Goal: Communication & Community: Answer question/provide support

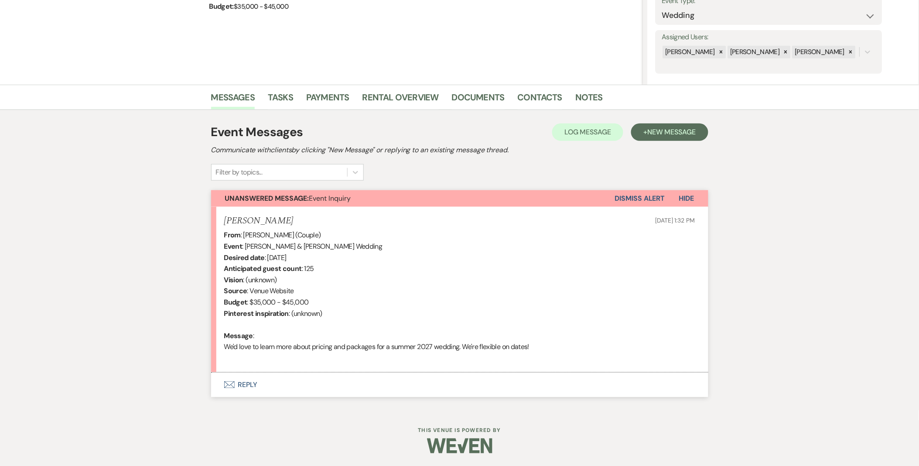
click at [247, 333] on button "Envelope Reply" at bounding box center [459, 384] width 497 height 24
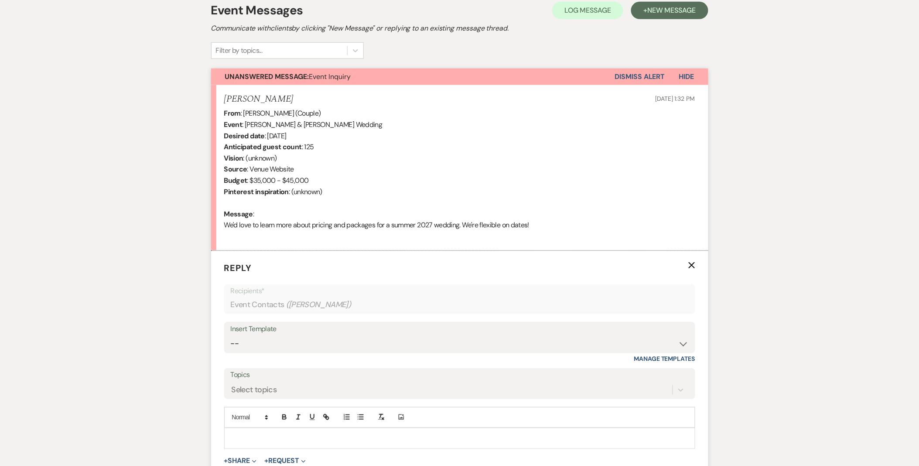
scroll to position [377, 0]
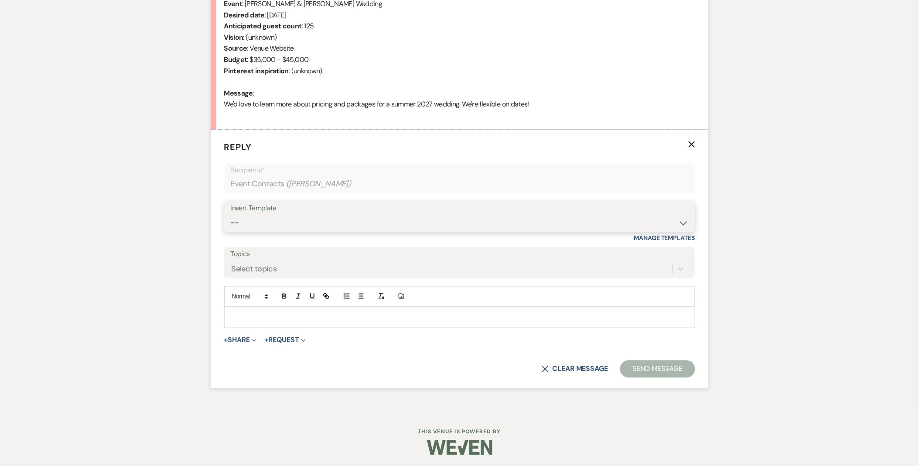
click at [290, 218] on select "-- Weven Planning Portal Introduction (Booked Events) Initial Inquiry Response …" at bounding box center [460, 222] width 458 height 17
select select "5515"
click at [231, 214] on select "-- Weven Planning Portal Introduction (Booked Events) Initial Inquiry Response …" at bounding box center [460, 222] width 458 height 17
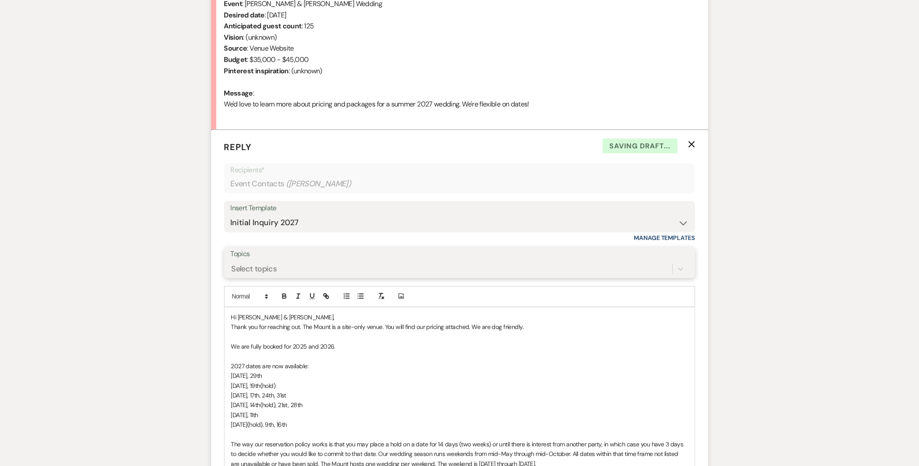
click at [290, 269] on div "Select topics" at bounding box center [452, 268] width 442 height 15
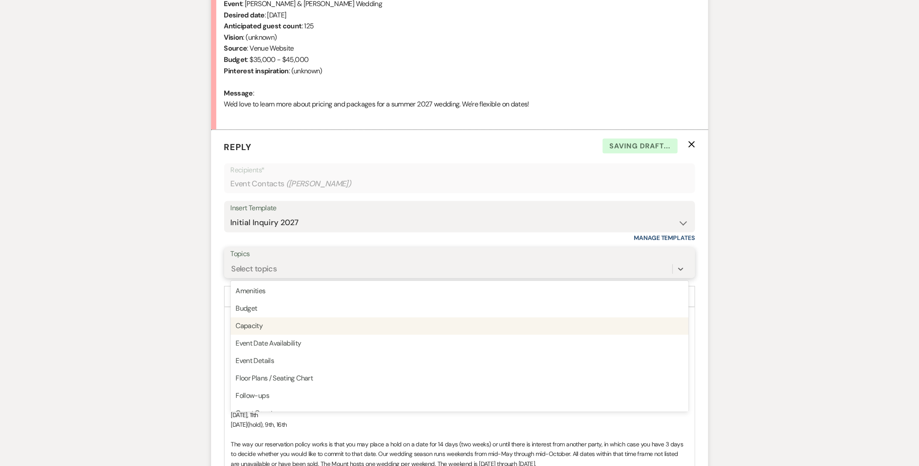
click at [290, 333] on div "Capacity" at bounding box center [460, 325] width 458 height 17
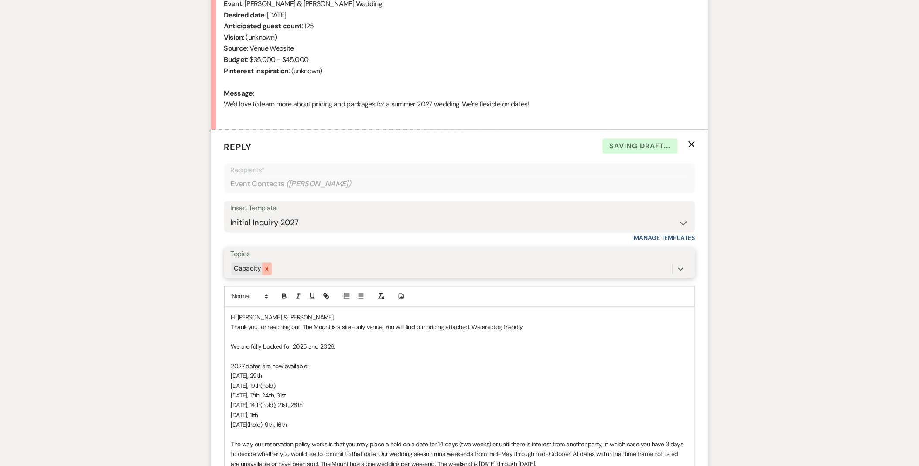
click at [263, 264] on div at bounding box center [267, 268] width 10 height 13
click at [268, 269] on div "Select topics" at bounding box center [253, 269] width 45 height 12
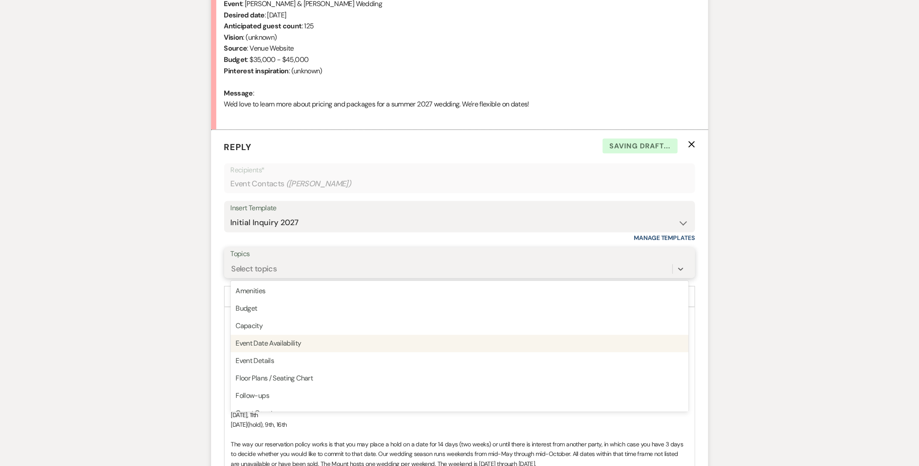
click at [288, 333] on div "Event Date Availability" at bounding box center [460, 343] width 458 height 17
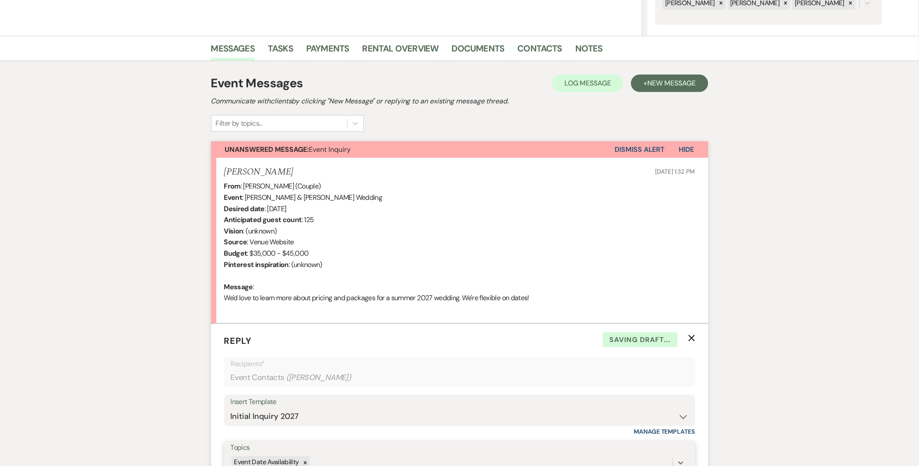
scroll to position [425, 0]
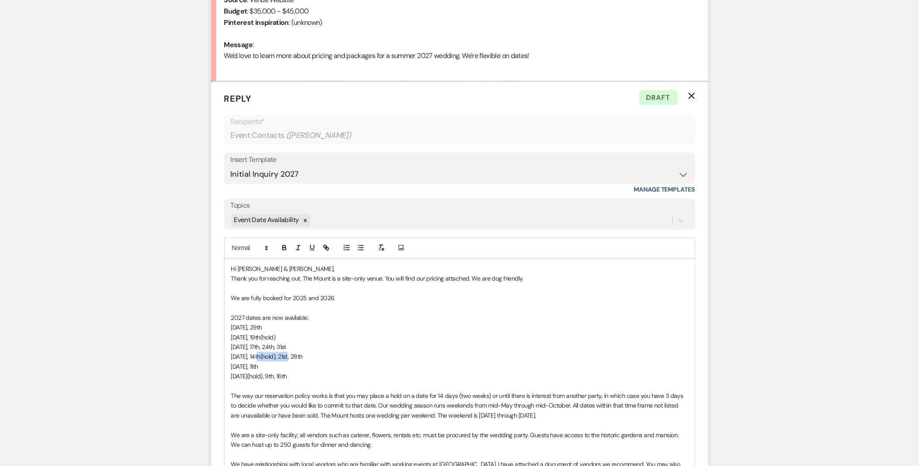
drag, startPoint x: 260, startPoint y: 357, endPoint x: 289, endPoint y: 358, distance: 29.2
click at [289, 333] on span "[DATE], 14th(hold), 21st, 28th" at bounding box center [266, 357] width 71 height 8
click at [323, 333] on p "[DATE](hold), 9th, 16th" at bounding box center [459, 376] width 457 height 10
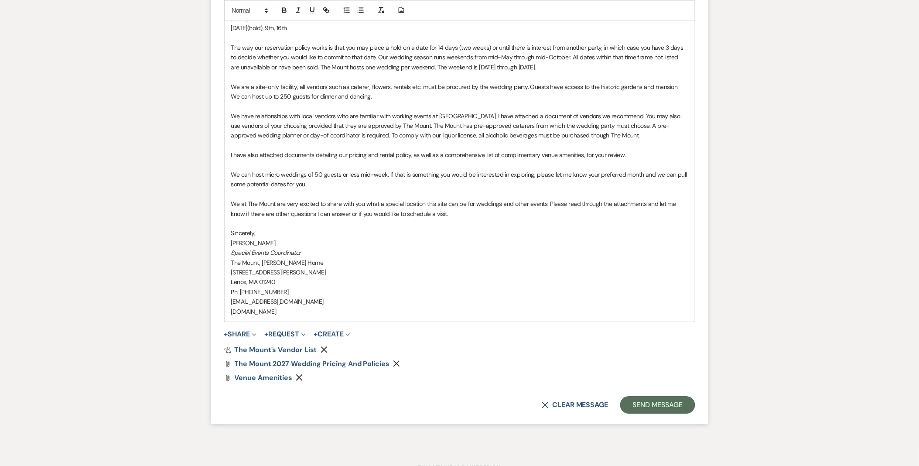
scroll to position [811, 0]
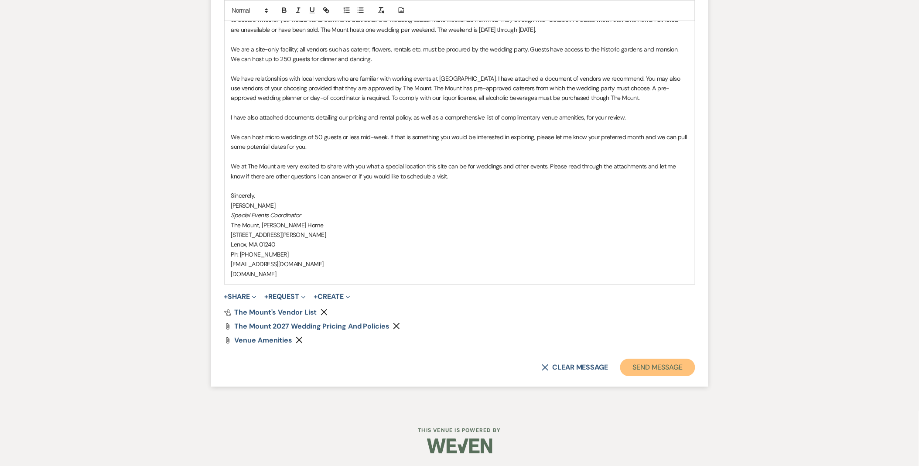
click at [482, 333] on button "Send Message" at bounding box center [657, 366] width 75 height 17
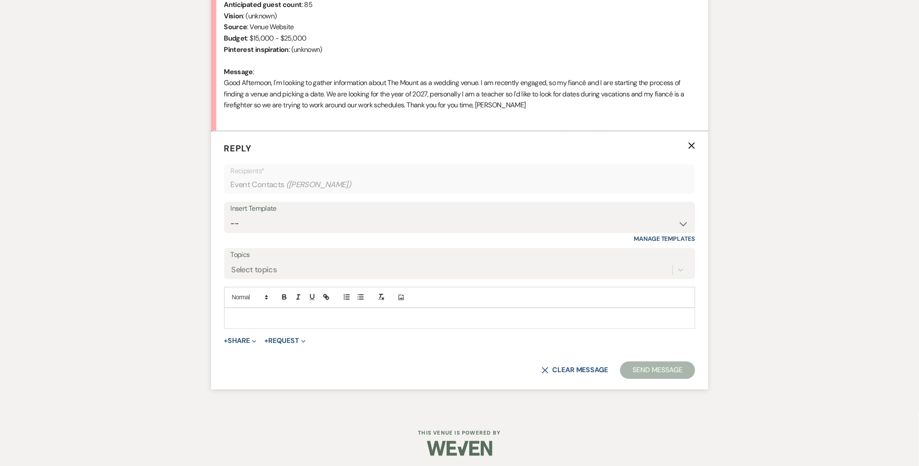
scroll to position [401, 0]
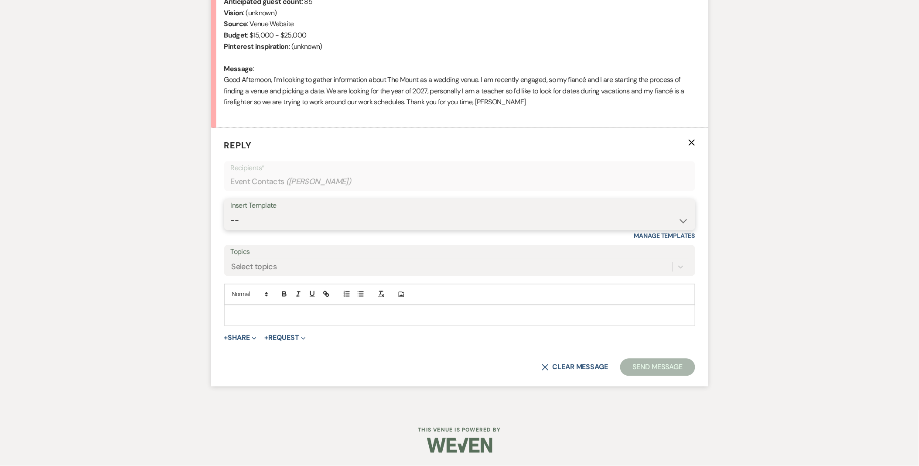
click at [258, 225] on select "-- Weven Planning Portal Introduction (Booked Events) Initial Inquiry Response …" at bounding box center [460, 220] width 458 height 17
select select "5515"
click at [231, 212] on select "-- Weven Planning Portal Introduction (Booked Events) Initial Inquiry Response …" at bounding box center [460, 220] width 458 height 17
click at [304, 272] on div "Select topics" at bounding box center [452, 266] width 442 height 15
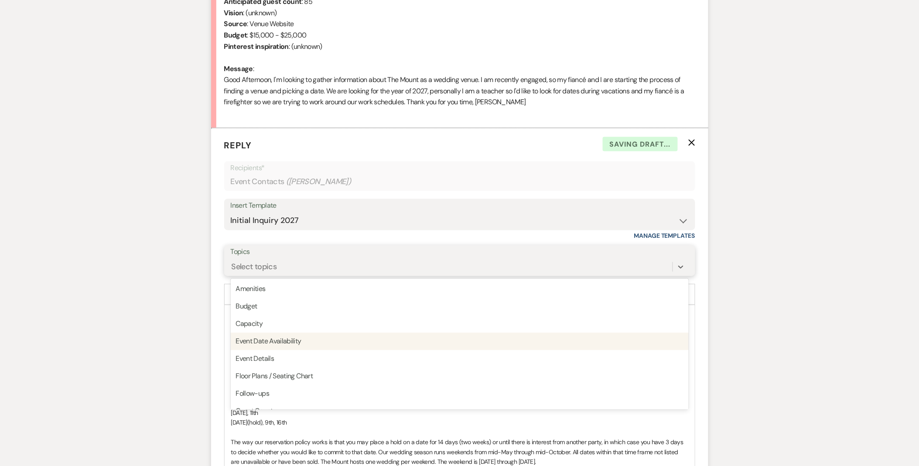
click at [294, 344] on div "Event Date Availability" at bounding box center [460, 341] width 458 height 17
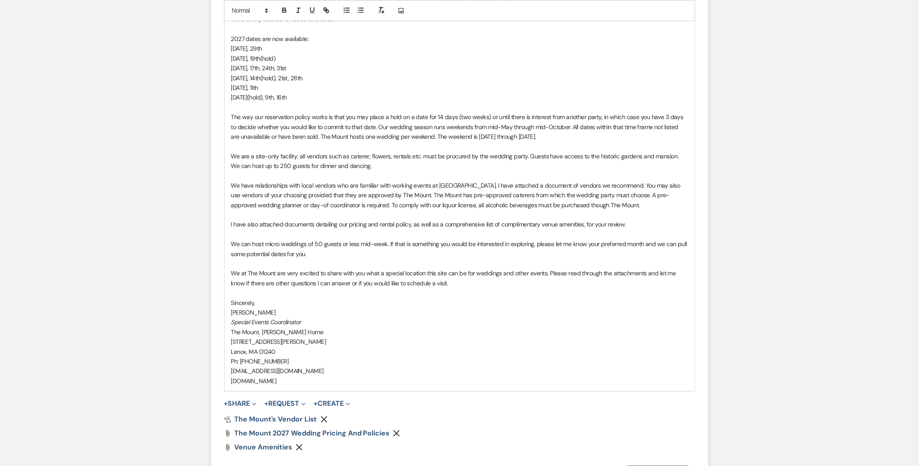
scroll to position [833, 0]
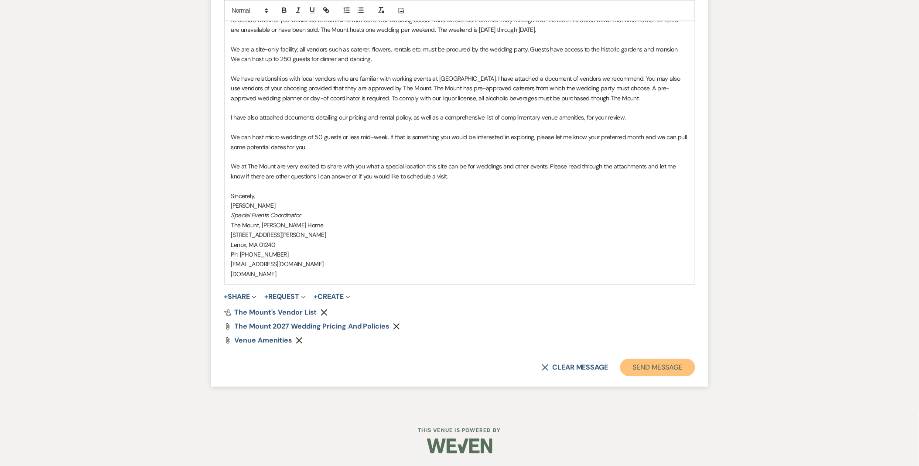
click at [684, 372] on button "Send Message" at bounding box center [657, 366] width 75 height 17
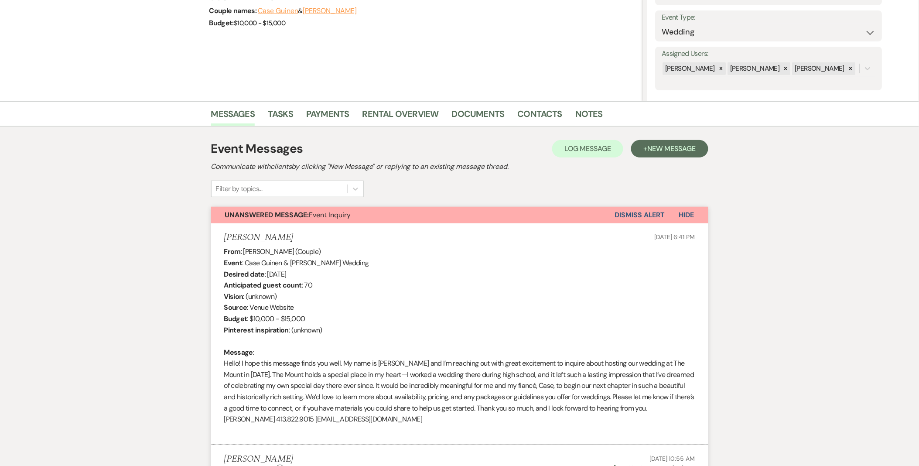
scroll to position [1770, 0]
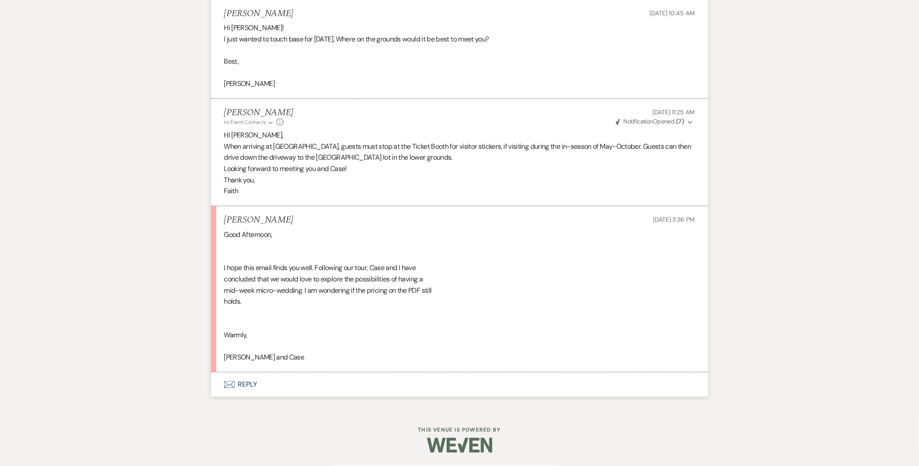
click at [248, 391] on button "Envelope Reply" at bounding box center [459, 384] width 497 height 24
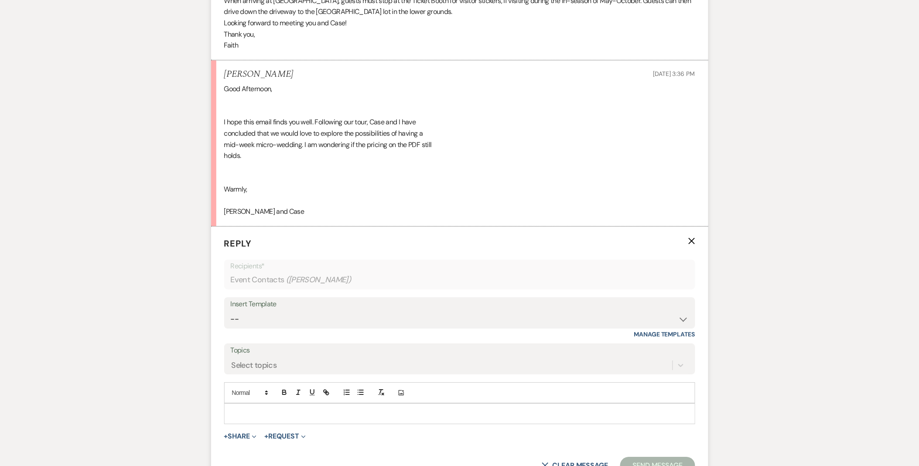
scroll to position [1964, 0]
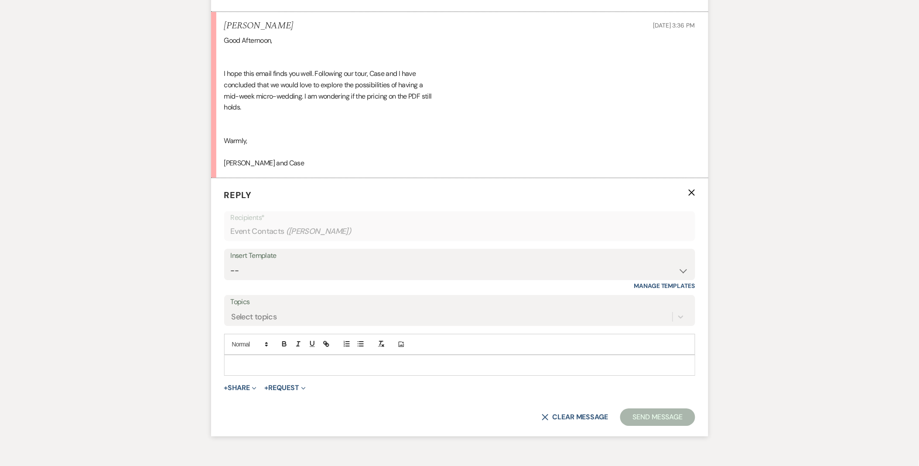
click at [245, 366] on p at bounding box center [459, 365] width 457 height 10
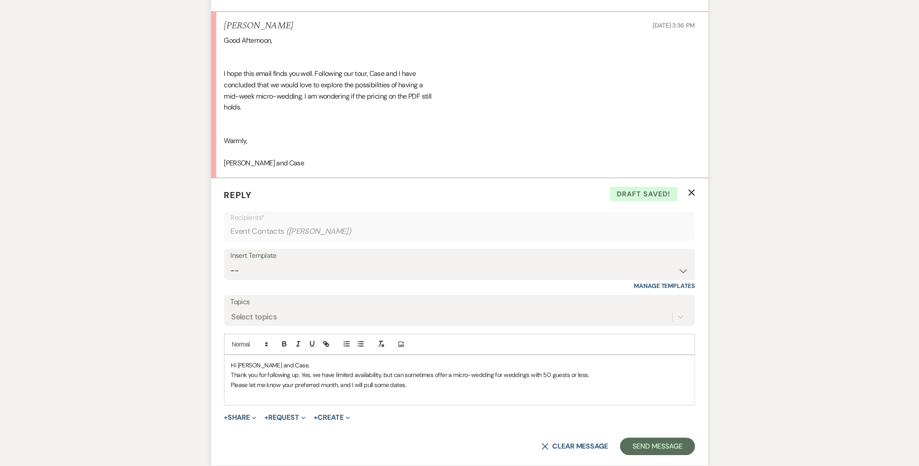
click at [360, 384] on p "Please let me know your preferred month, and I will pull some dates." at bounding box center [459, 385] width 457 height 10
click at [359, 385] on p "Please let me know your preferred month, and I will pull some dates." at bounding box center [459, 385] width 457 height 10
click at [364, 389] on p "Please let me know your preferred month, and I may be able to pull some dates." at bounding box center [459, 385] width 457 height 10
click at [466, 370] on p "Hi Alaina and Case," at bounding box center [459, 365] width 457 height 10
click at [480, 382] on p "Please let me know your preferred month, and I may be able to pull some dates." at bounding box center [459, 385] width 457 height 10
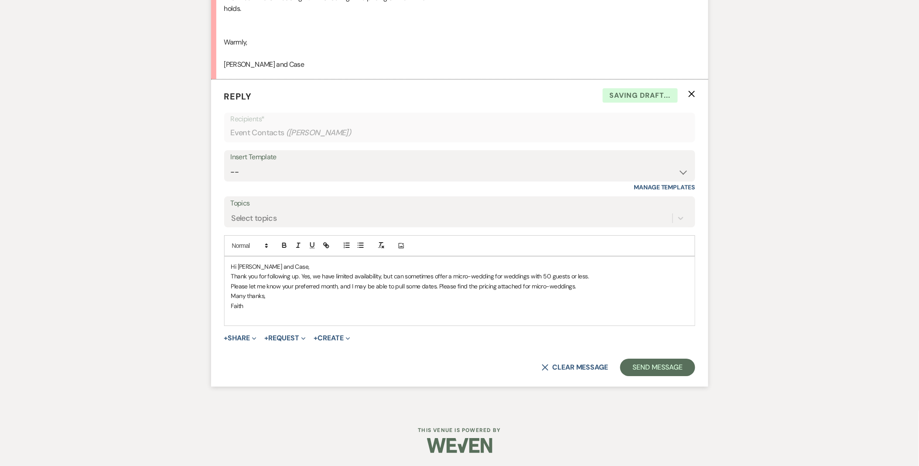
scroll to position [2063, 0]
click at [617, 299] on p "Many thanks," at bounding box center [459, 296] width 457 height 10
click at [591, 284] on p "Please let me know your preferred month, and I may be able to pull some dates. …" at bounding box center [459, 286] width 457 height 10
click at [247, 342] on span "+ Share Expand Doc Upload Documents Add Photo Images Pref Vendors Preferred ven…" at bounding box center [240, 338] width 33 height 10
click at [245, 337] on button "+ Share Expand" at bounding box center [240, 337] width 33 height 7
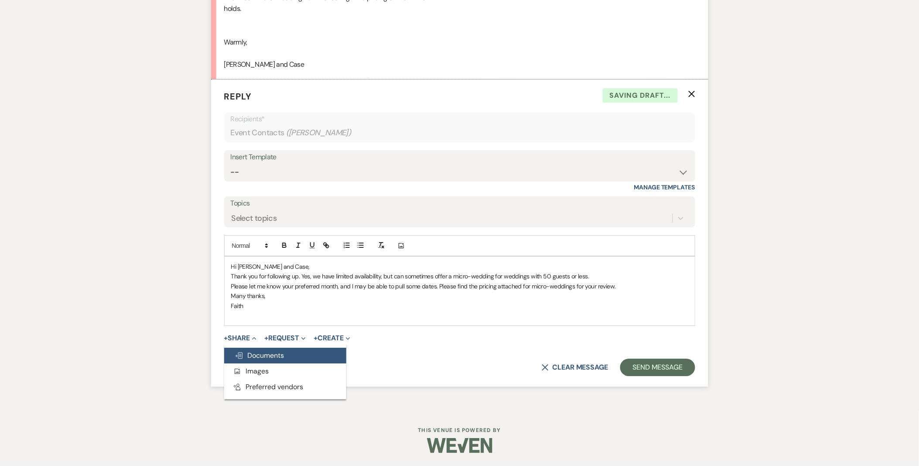
click at [260, 360] on button "Doc Upload Documents" at bounding box center [285, 355] width 122 height 16
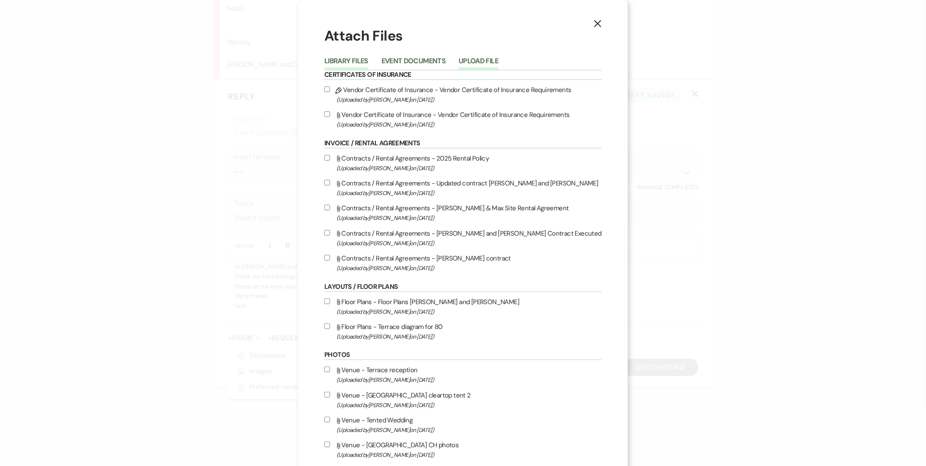
click at [496, 58] on button "Upload File" at bounding box center [479, 64] width 40 height 12
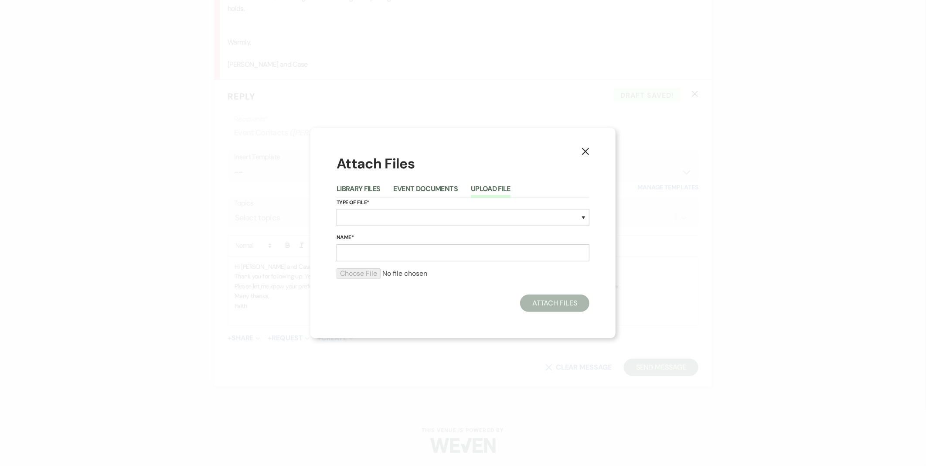
click at [502, 207] on label "Type of File*" at bounding box center [463, 203] width 253 height 10
click at [506, 220] on select "Special Event Insurance Vendor Certificate of Insurance Contracts / Rental Agre…" at bounding box center [463, 217] width 253 height 17
click at [337, 209] on select "Special Event Insurance Vendor Certificate of Insurance Contracts / Rental Agre…" at bounding box center [463, 217] width 253 height 17
click at [448, 248] on input "Name*" at bounding box center [463, 252] width 253 height 17
click at [447, 224] on select "Special Event Insurance Vendor Certificate of Insurance Contracts / Rental Agre…" at bounding box center [463, 217] width 253 height 17
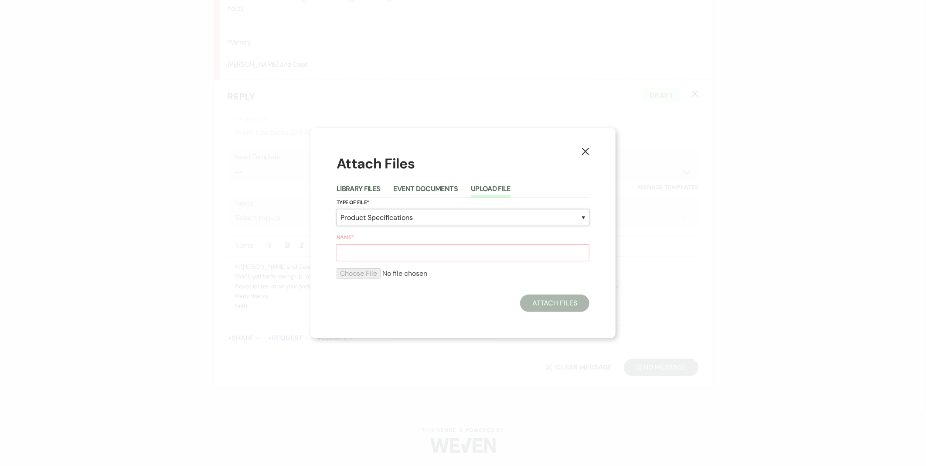
select select "43"
click at [337, 209] on select "Special Event Insurance Vendor Certificate of Insurance Contracts / Rental Agre…" at bounding box center [463, 217] width 253 height 17
click at [443, 242] on div "Name*" at bounding box center [463, 247] width 253 height 28
click at [459, 252] on input "Name*" at bounding box center [463, 252] width 253 height 17
type input "Micro weddings 2027"
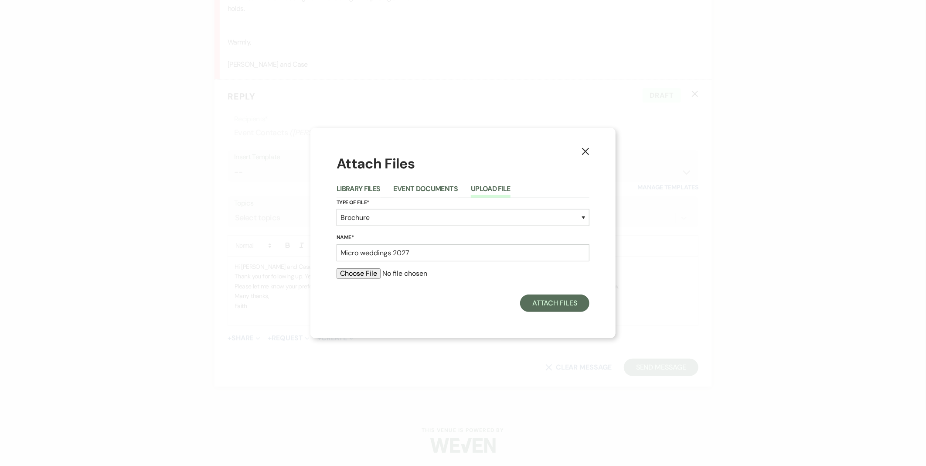
click at [368, 273] on input "file" at bounding box center [463, 273] width 253 height 10
type input "C:\fakepath\Micro Wedding Site Rental Policy 2027.pdf"
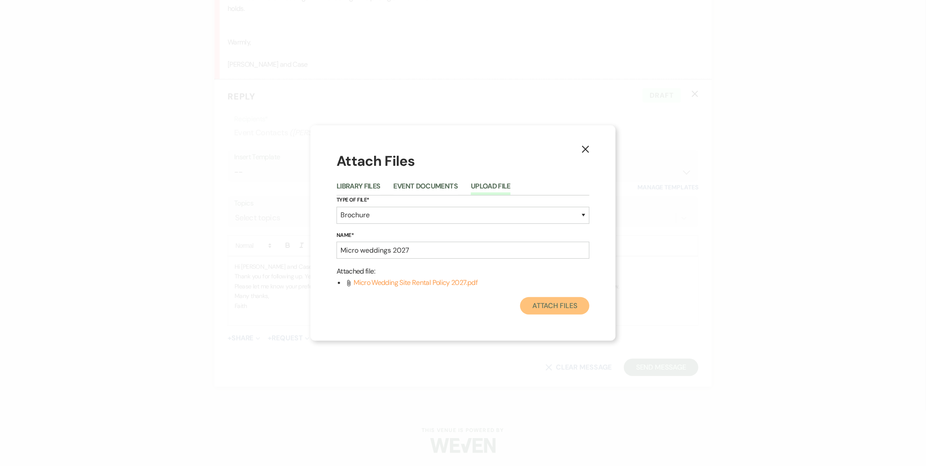
click at [538, 308] on button "Attach Files" at bounding box center [554, 305] width 69 height 17
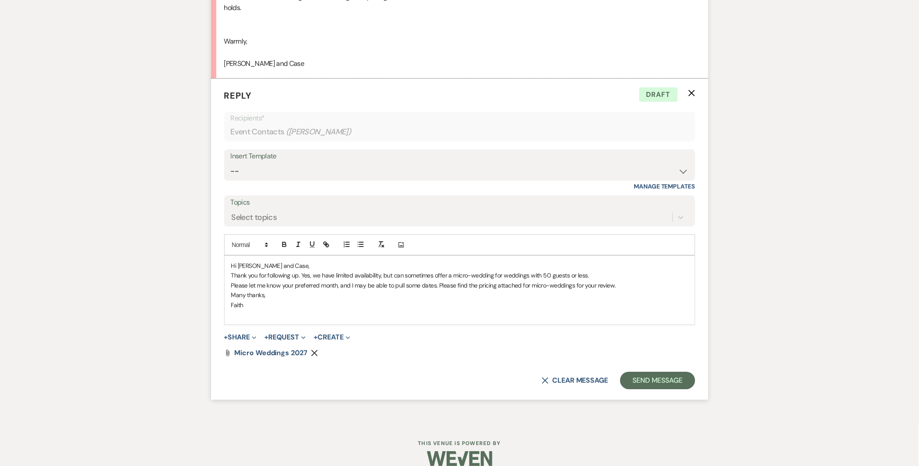
click at [633, 282] on p "Please let me know your preferred month, and I may be able to pull some dates. …" at bounding box center [459, 285] width 457 height 10
click at [299, 275] on p "Thank you for following up. Yes, we have limited availability, but can sometime…" at bounding box center [459, 275] width 457 height 10
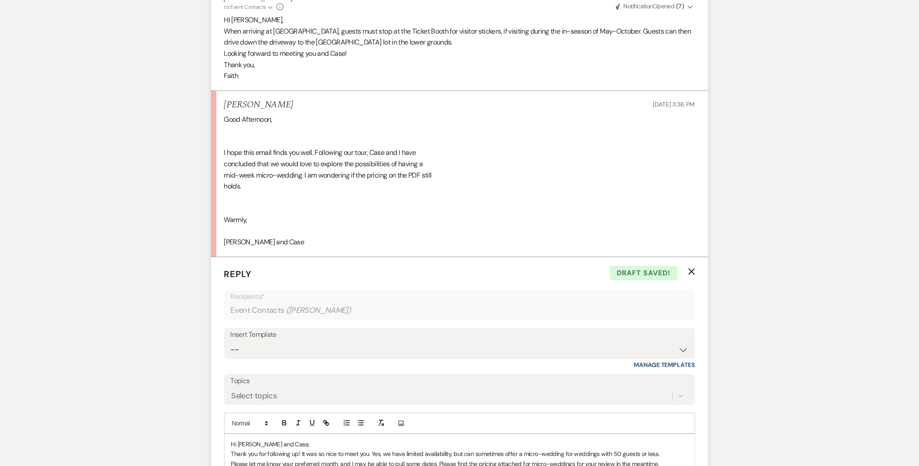
scroll to position [1966, 0]
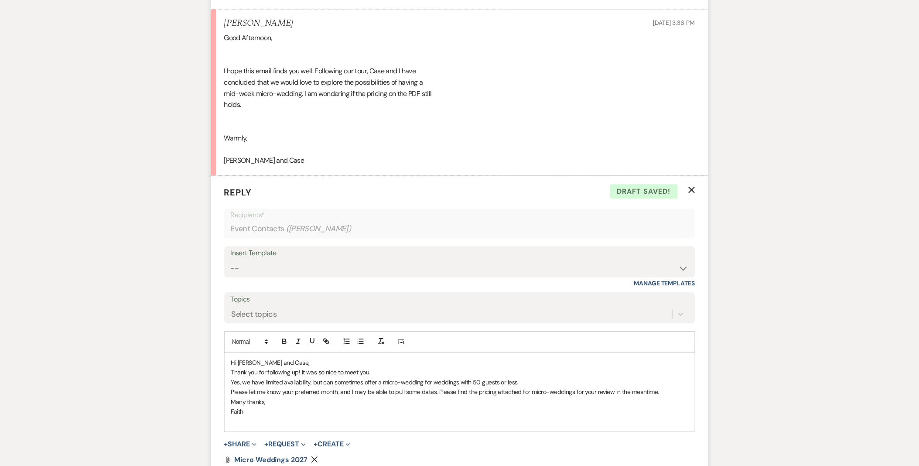
click at [230, 391] on div "Hi Alaina and Case, Thank you for following up! It was so nice to meet you. Yes…" at bounding box center [460, 391] width 470 height 79
click at [273, 391] on p "Yes, we have limited availability, but can sometimes offer a micro-wedding for …" at bounding box center [459, 387] width 457 height 20
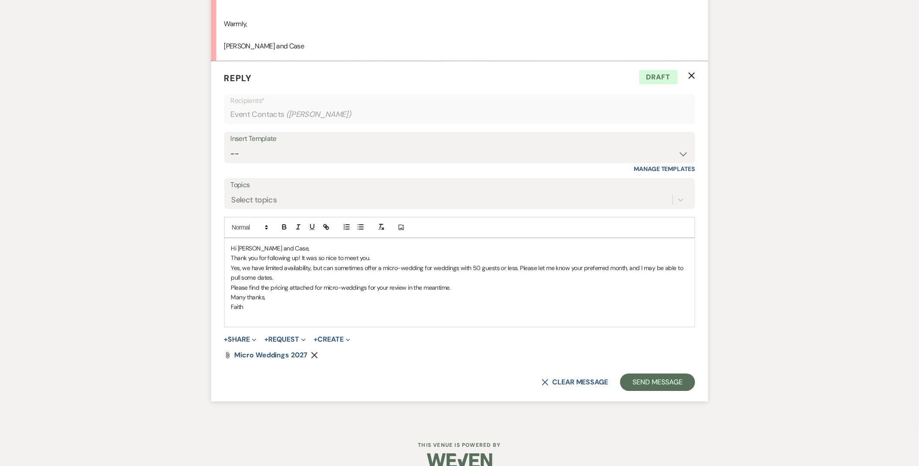
scroll to position [2097, 0]
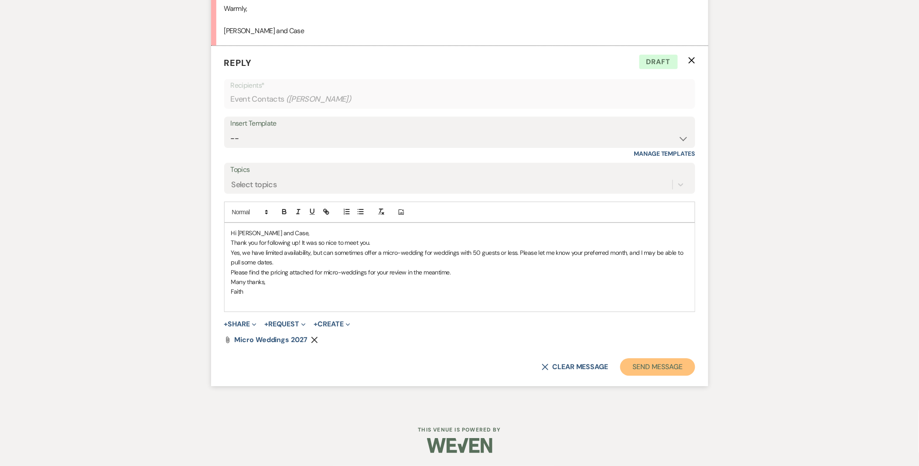
click at [648, 361] on button "Send Message" at bounding box center [657, 366] width 75 height 17
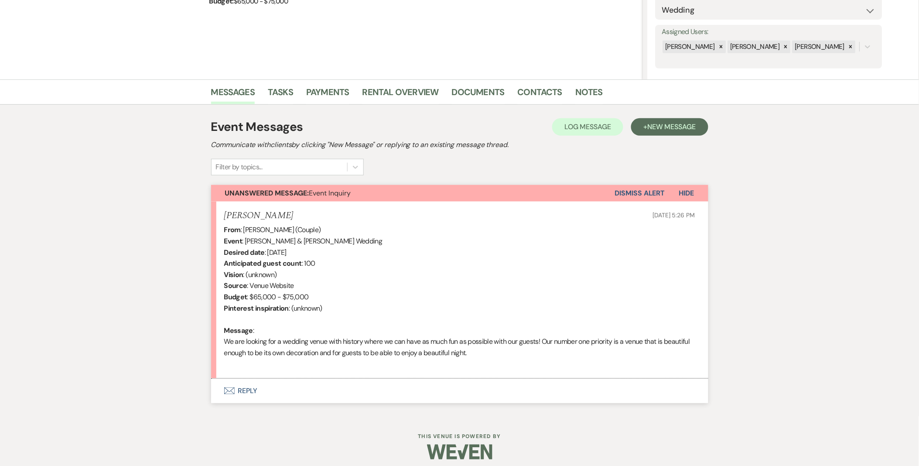
click at [245, 394] on button "Envelope Reply" at bounding box center [459, 390] width 497 height 24
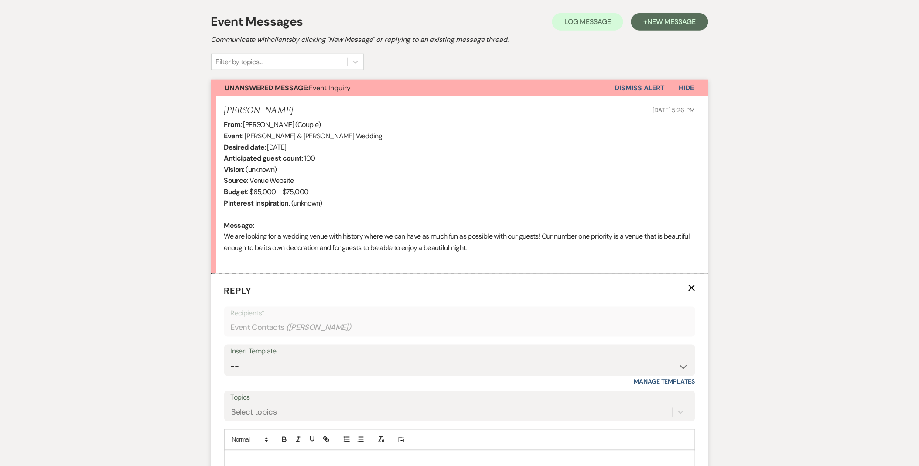
scroll to position [285, 0]
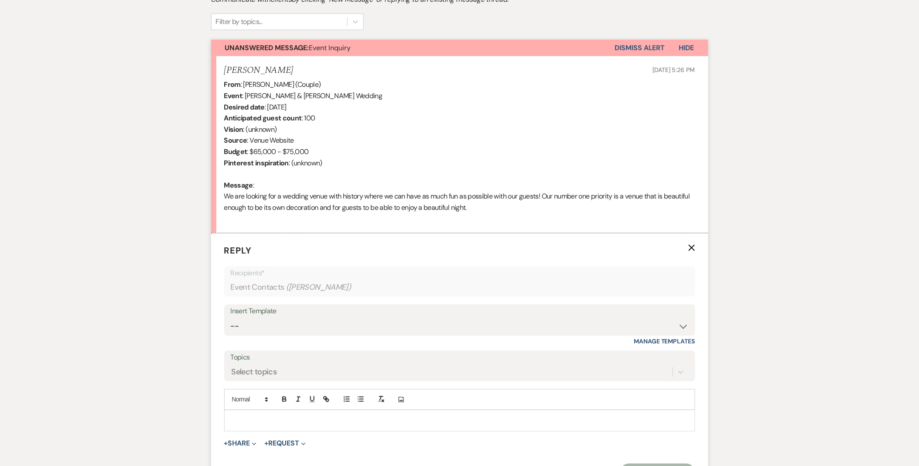
click at [246, 315] on div "Insert Template" at bounding box center [460, 311] width 458 height 13
click at [248, 316] on div "Insert Template" at bounding box center [460, 311] width 458 height 13
click at [249, 320] on select "-- Weven Planning Portal Introduction (Booked Events) Initial Inquiry Response …" at bounding box center [460, 326] width 458 height 17
select select "5515"
click at [231, 318] on select "-- Weven Planning Portal Introduction (Booked Events) Initial Inquiry Response …" at bounding box center [460, 326] width 458 height 17
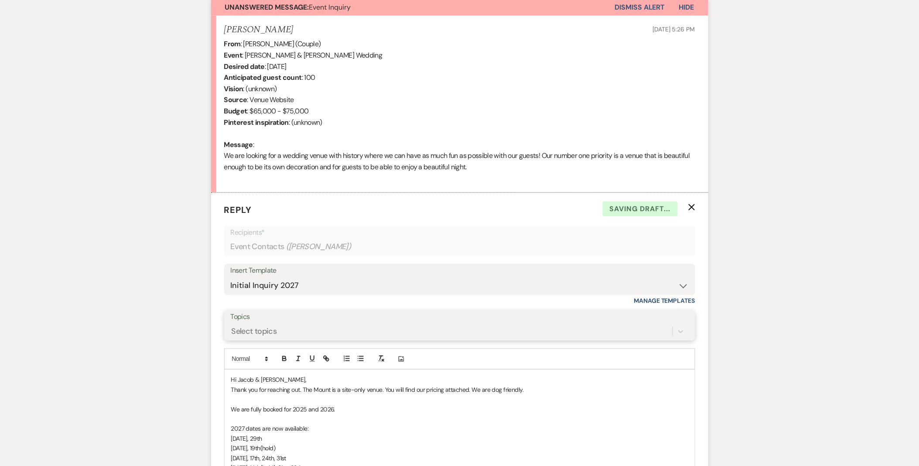
click at [244, 340] on div "Select topics" at bounding box center [460, 331] width 458 height 17
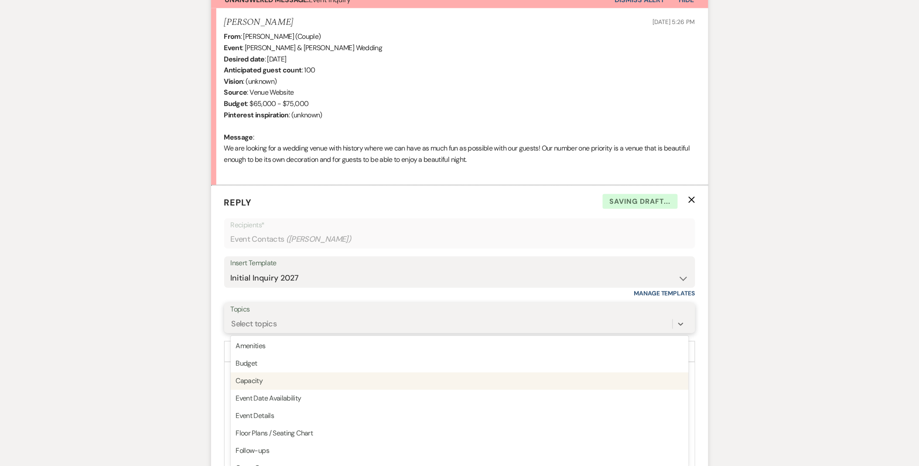
scroll to position [337, 0]
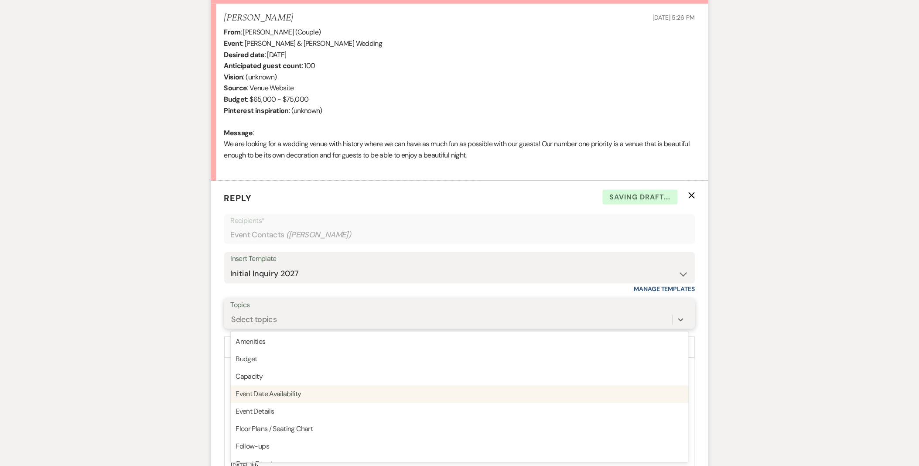
click at [262, 391] on div "Event Date Availability" at bounding box center [460, 393] width 458 height 17
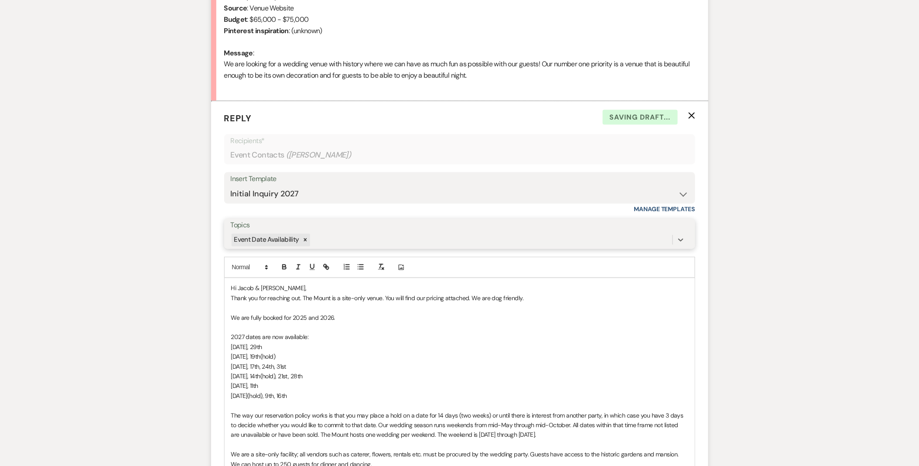
scroll to position [434, 0]
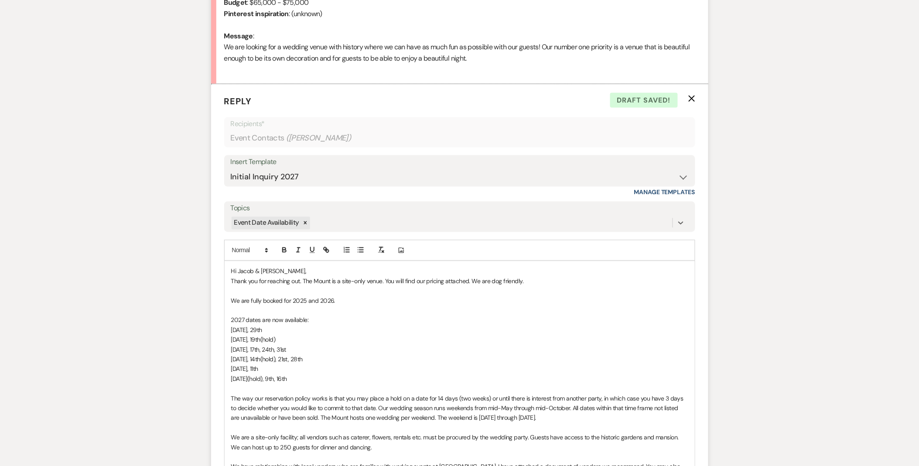
click at [286, 358] on span "August 7th, 14th(hold), 21st, 28th" at bounding box center [266, 359] width 71 height 8
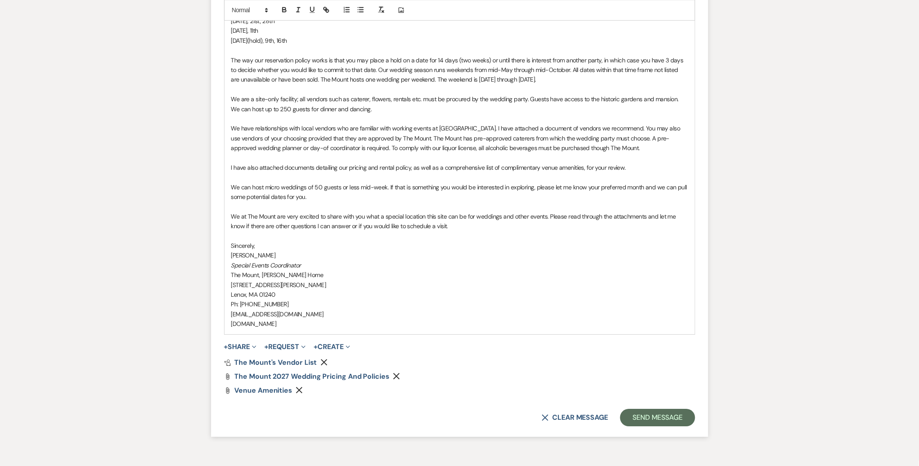
scroll to position [773, 0]
click at [647, 424] on button "Send Message" at bounding box center [657, 416] width 75 height 17
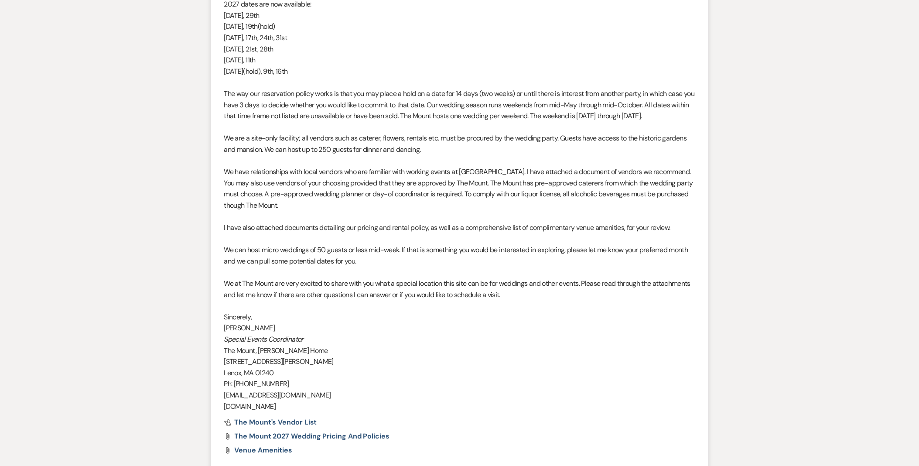
scroll to position [477, 0]
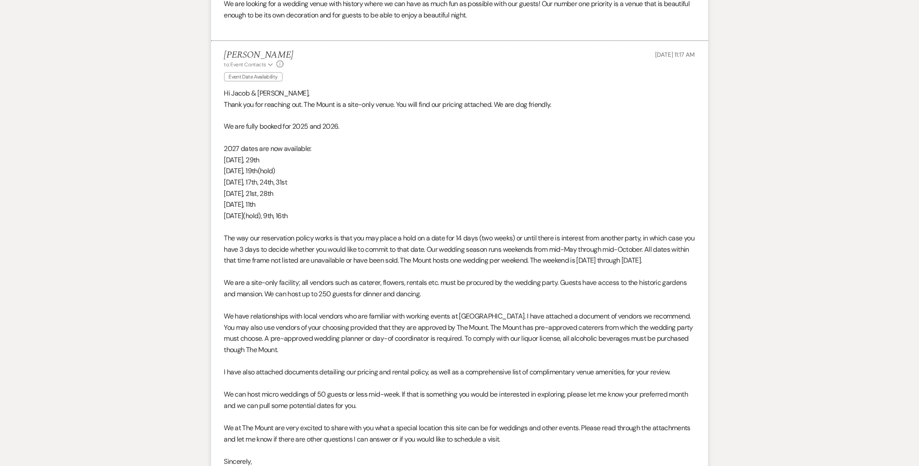
drag, startPoint x: 319, startPoint y: 218, endPoint x: 174, endPoint y: 154, distance: 157.9
click at [174, 154] on div "Messages Tasks Payments Rental Overview Documents Contacts Notes Event Messages…" at bounding box center [459, 197] width 919 height 910
copy div "2027 dates are now available: [DATE], [DATE] 5th, 19th(hold) [DATE], 17th, 24th…"
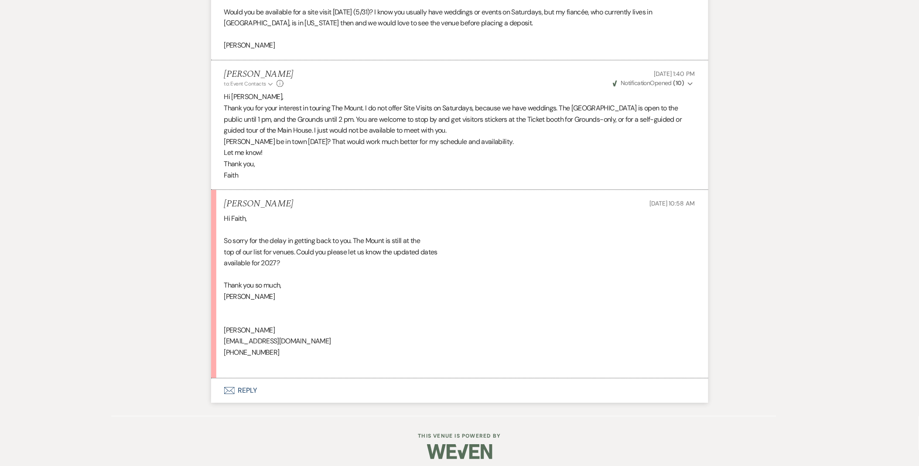
scroll to position [1988, 0]
click at [687, 82] on icon "Expand" at bounding box center [689, 83] width 5 height 6
click at [687, 82] on icon "Collapse" at bounding box center [689, 83] width 5 height 6
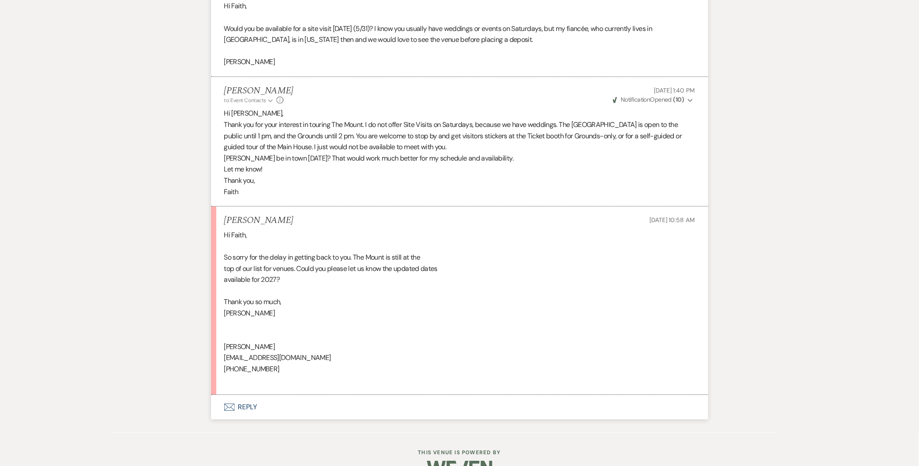
scroll to position [1994, 0]
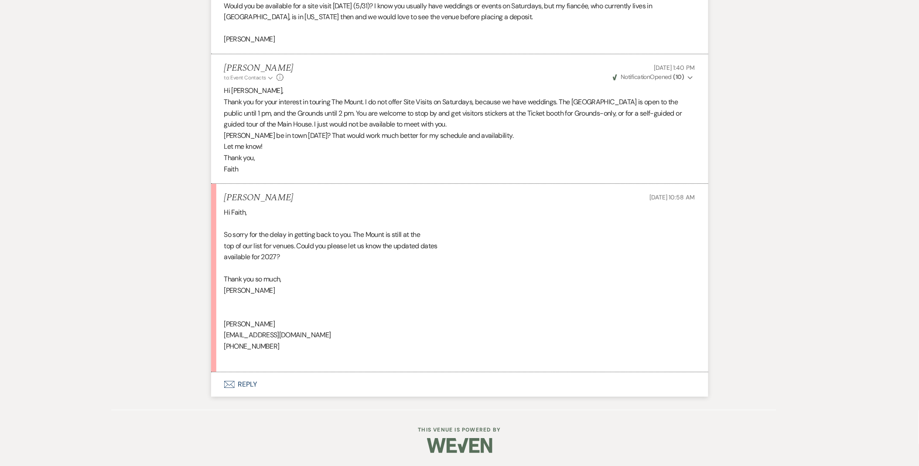
click at [245, 384] on button "Envelope Reply" at bounding box center [459, 384] width 497 height 24
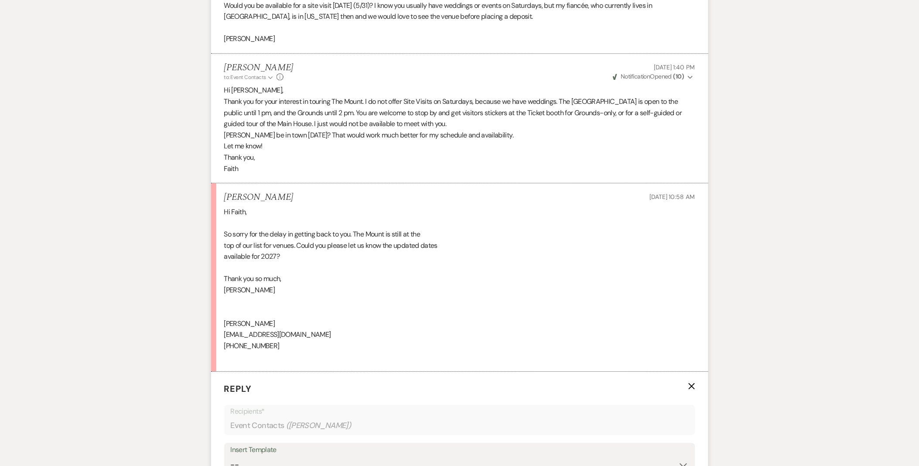
scroll to position [2239, 0]
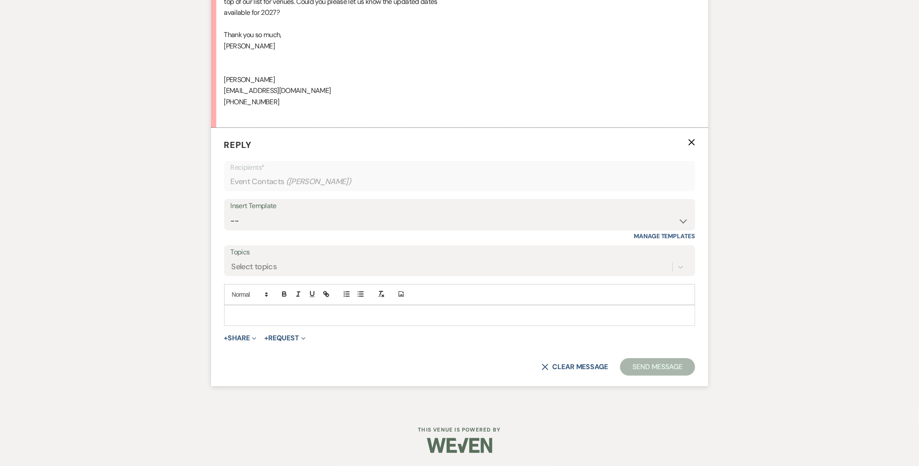
click at [241, 318] on p at bounding box center [459, 315] width 457 height 10
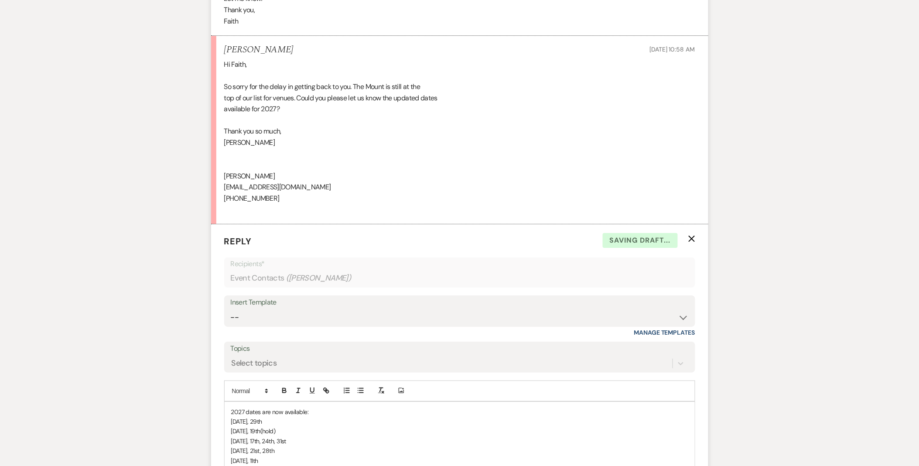
scroll to position [2190, 0]
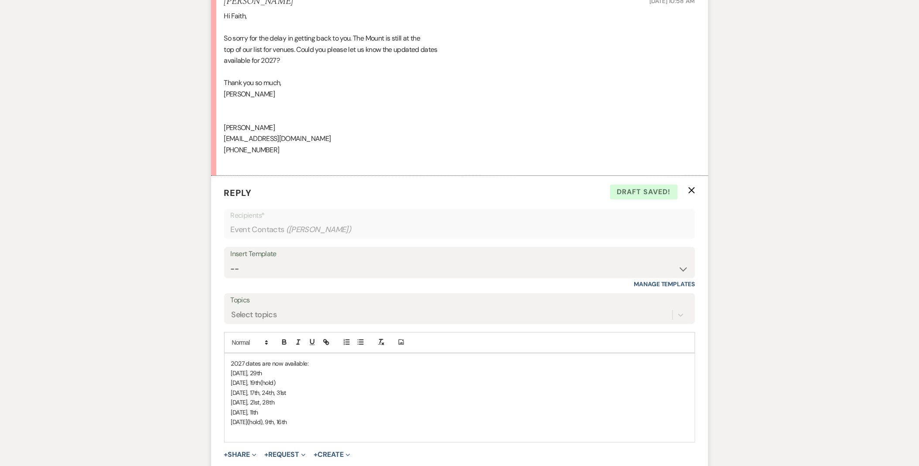
click at [230, 362] on div "2027 dates are now available: [DATE], [DATE] 5th, 19th(hold) [DATE], 17th, 24th…" at bounding box center [460, 397] width 470 height 88
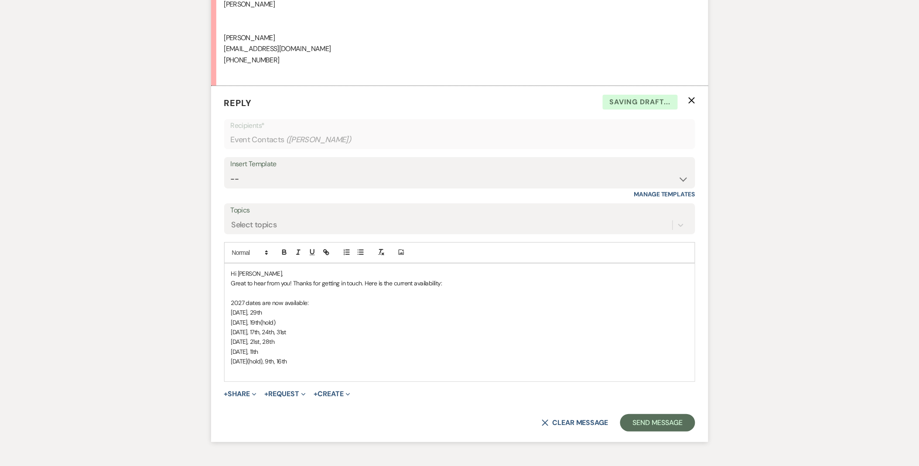
scroll to position [2287, 0]
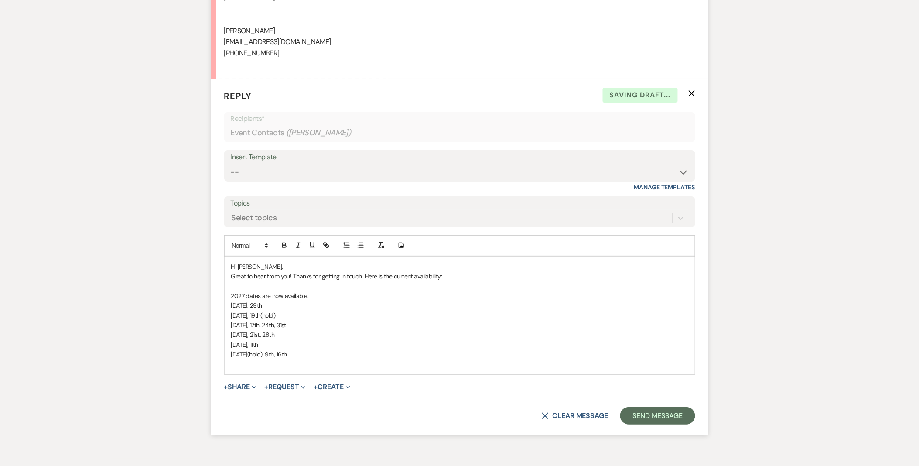
click at [355, 346] on p "[DATE], 11th" at bounding box center [459, 345] width 457 height 10
click at [359, 350] on p "[DATE](hold), 9th, 16th" at bounding box center [459, 354] width 457 height 10
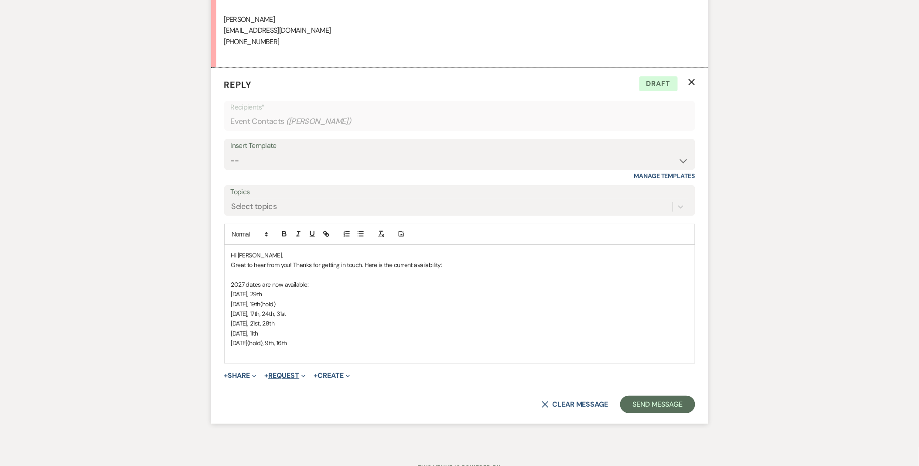
scroll to position [2335, 0]
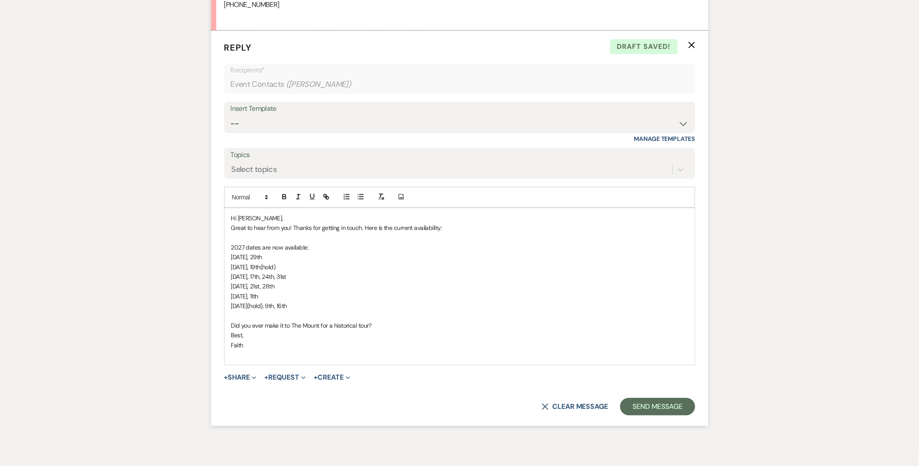
click at [357, 327] on span "Did you ever make it to The Mount for a historical tour?" at bounding box center [301, 325] width 141 height 8
click at [633, 411] on button "Send Message" at bounding box center [657, 406] width 75 height 17
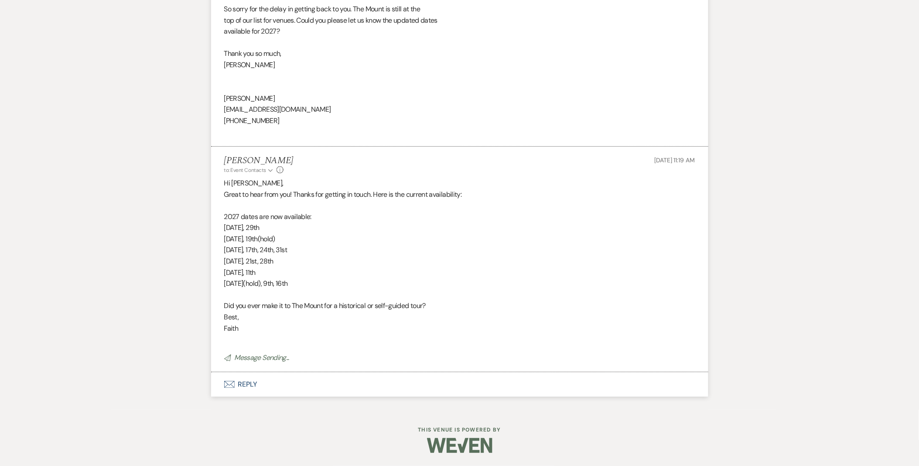
scroll to position [2220, 0]
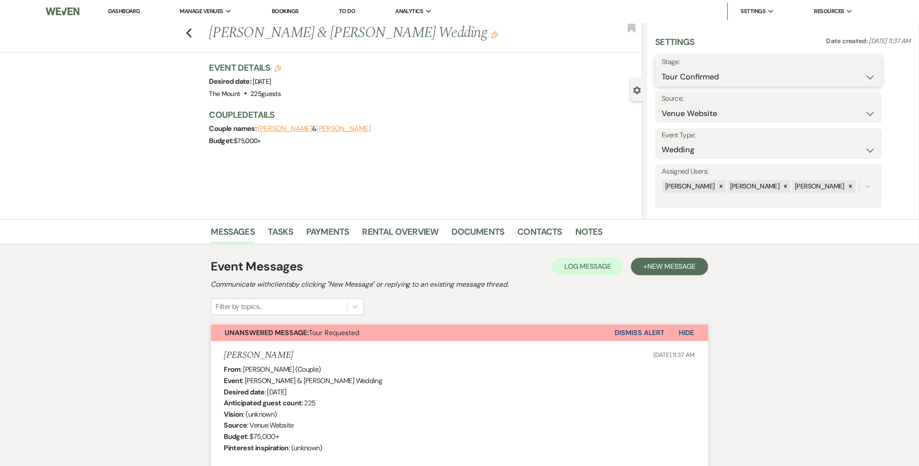
click at [820, 81] on select "Inquiry Follow Up Tour Requested Tour Confirmed Toured Proposal Sent Booked Lost" at bounding box center [769, 76] width 214 height 17
select select "2"
click at [662, 68] on select "Inquiry Follow Up Tour Requested Tour Confirmed Toured Proposal Sent Booked Lost" at bounding box center [769, 76] width 214 height 17
click at [835, 75] on button "Save" at bounding box center [857, 70] width 49 height 17
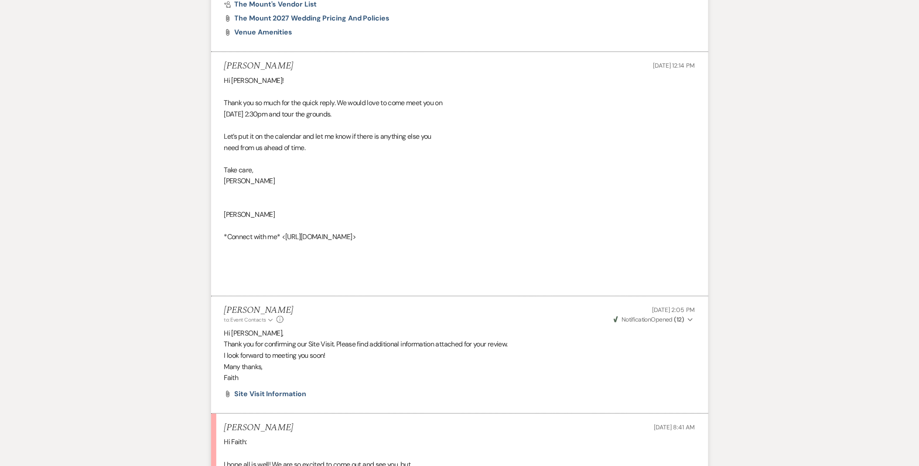
scroll to position [1308, 0]
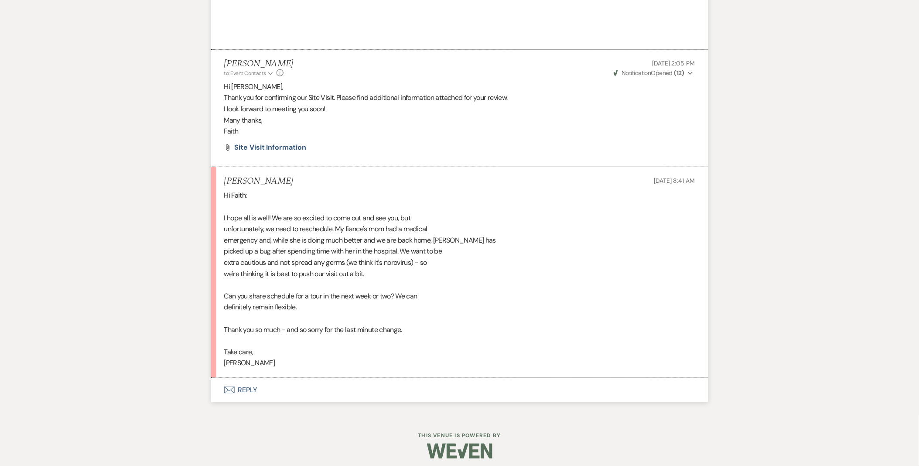
click at [692, 73] on icon "Expand" at bounding box center [689, 73] width 5 height 6
click at [692, 73] on icon "Collapse" at bounding box center [689, 73] width 5 height 6
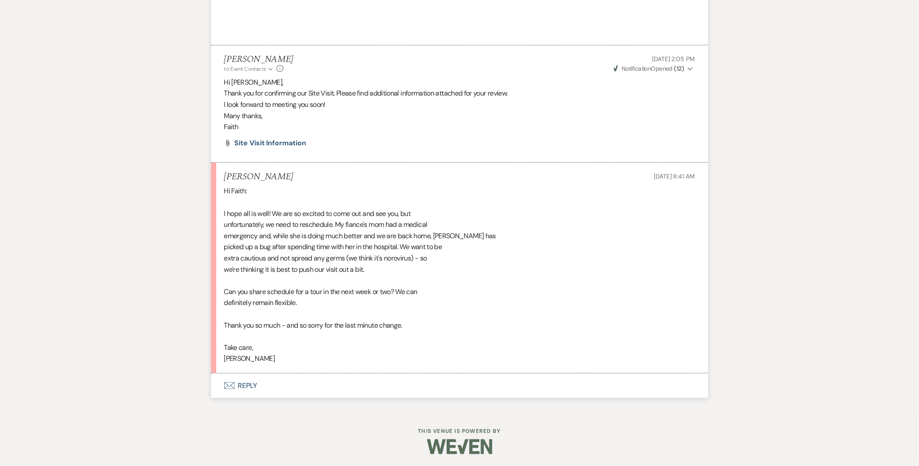
scroll to position [1313, 0]
click at [256, 380] on button "Envelope Reply" at bounding box center [459, 384] width 497 height 24
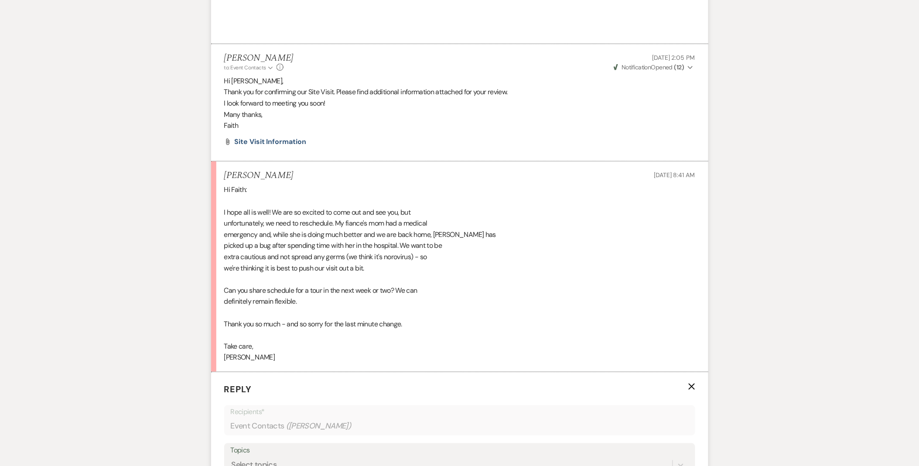
scroll to position [1507, 0]
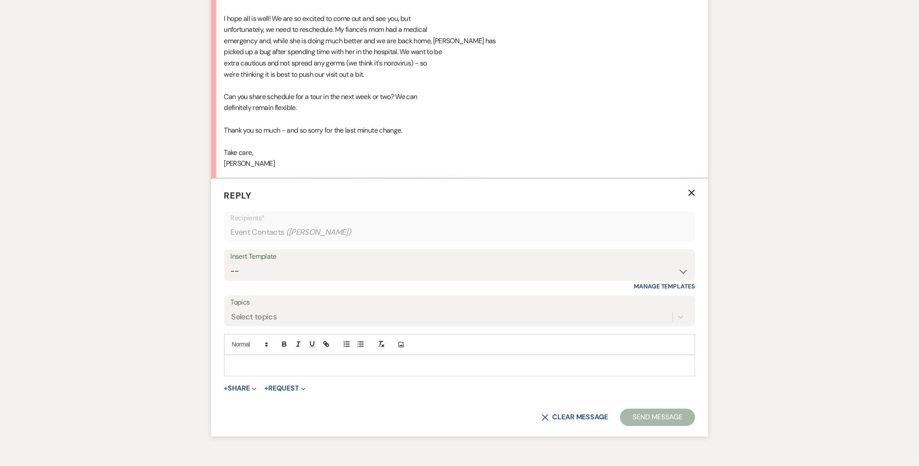
click at [290, 363] on p at bounding box center [459, 366] width 457 height 10
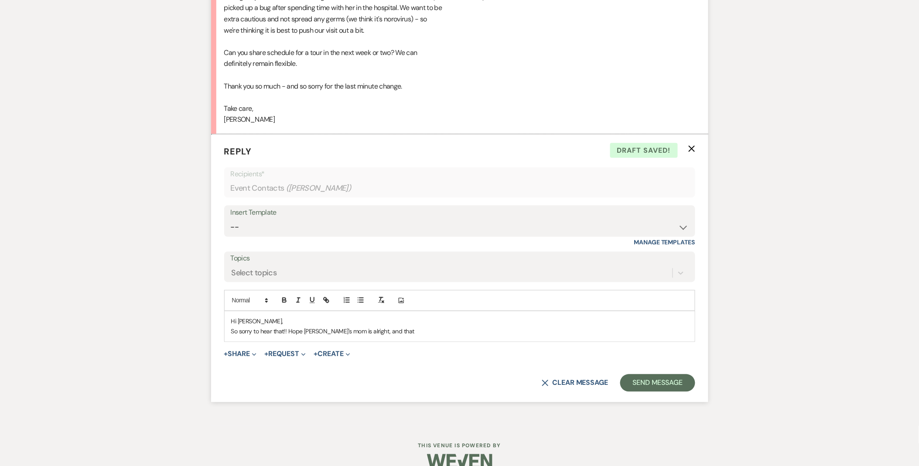
scroll to position [1568, 0]
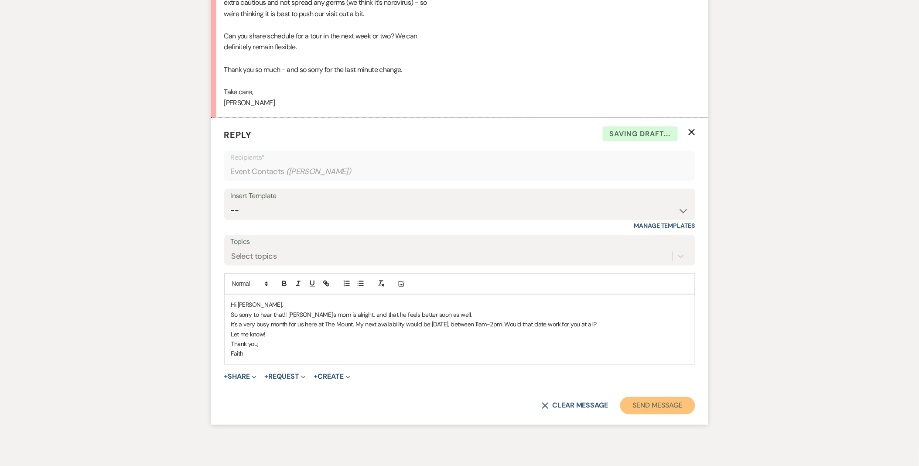
click at [646, 405] on button "Send Message" at bounding box center [657, 405] width 75 height 17
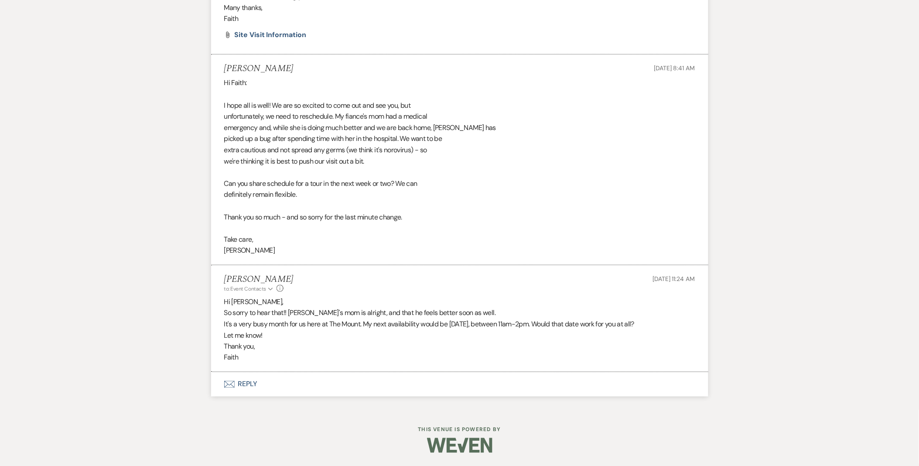
scroll to position [1420, 0]
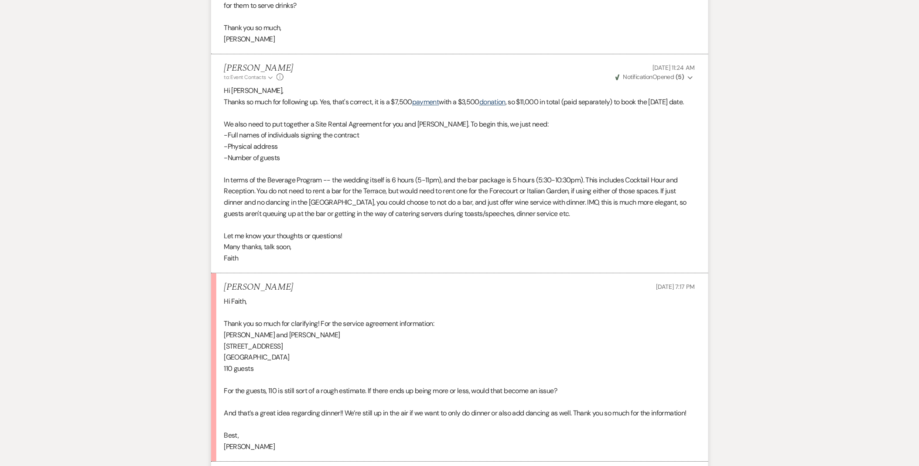
scroll to position [3089, 0]
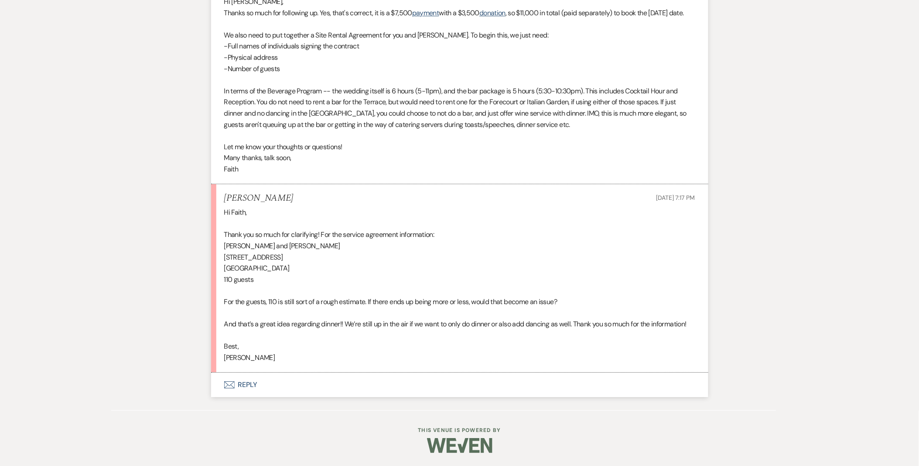
scroll to position [3192, 0]
click at [246, 387] on button "Envelope Reply" at bounding box center [459, 384] width 497 height 24
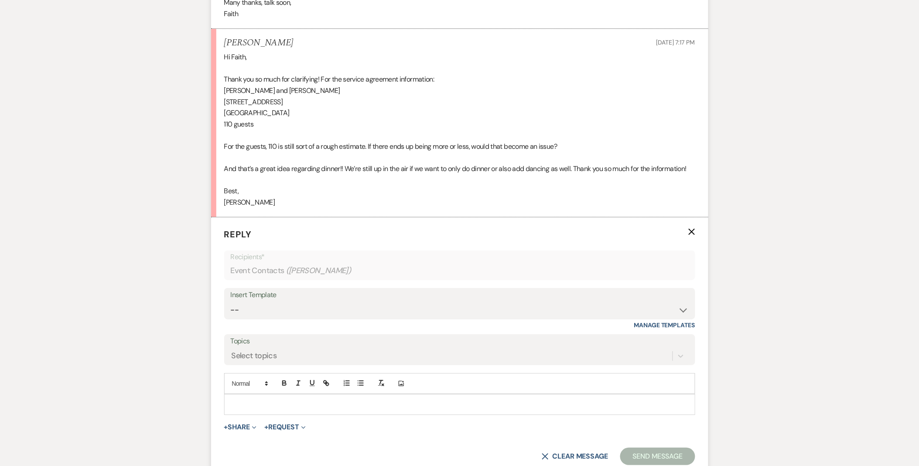
scroll to position [3337, 0]
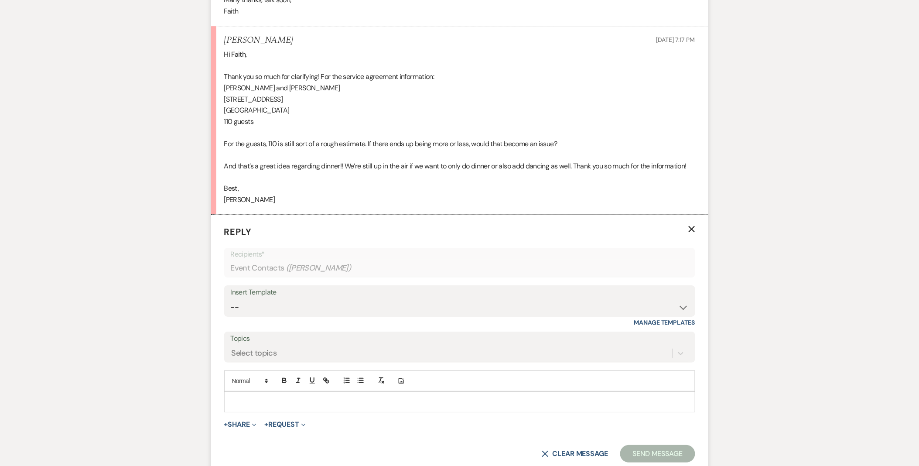
click at [259, 404] on div at bounding box center [460, 401] width 470 height 20
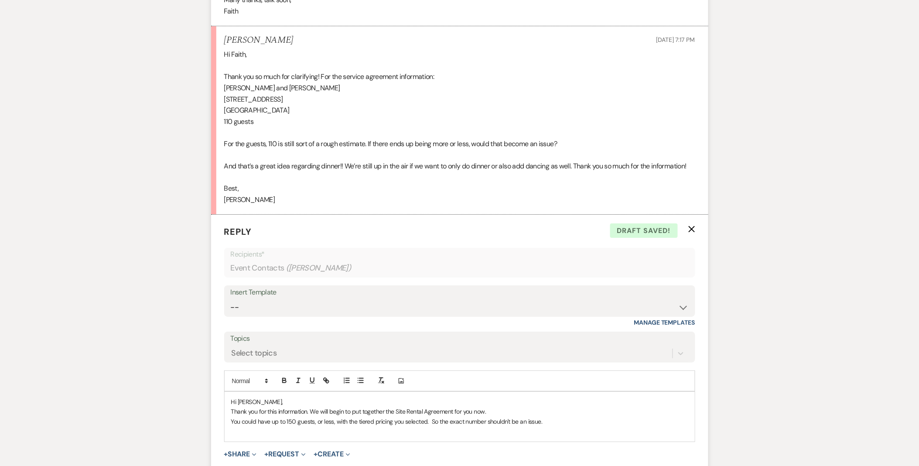
click at [426, 426] on p "You could have up to 150 guests, or less, with the tiered pricing you selected.…" at bounding box center [459, 421] width 457 height 10
click at [608, 426] on p "You could have up to 150 guests, or less, with the tiered pricing you selected,…" at bounding box center [459, 421] width 457 height 10
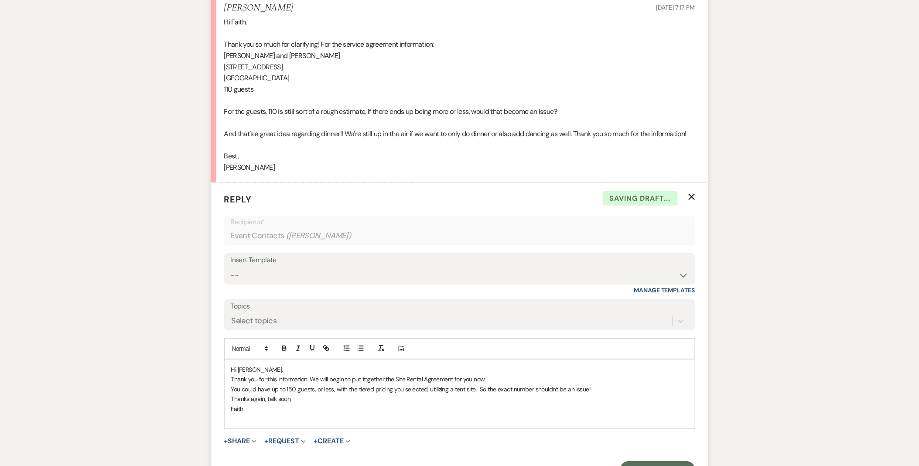
scroll to position [3386, 0]
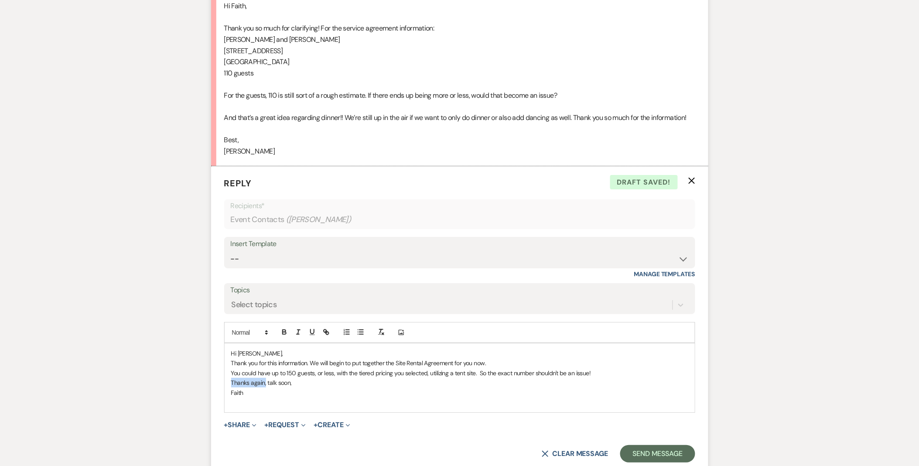
drag, startPoint x: 265, startPoint y: 393, endPoint x: 212, endPoint y: 391, distance: 52.8
click at [212, 391] on form "Reply X Draft saved! Recipients* Event Contacts ( Ayeisha Jackson ) Insert Temp…" at bounding box center [459, 319] width 497 height 307
click at [524, 358] on p "Hi Ayeisha," at bounding box center [459, 353] width 457 height 10
click at [524, 367] on p "Thank you for this information. We will begin to put together the Site Rental A…" at bounding box center [459, 363] width 457 height 10
click at [251, 367] on p "Thank you for this information. We will begin to put together the Site Rental A…" at bounding box center [459, 363] width 457 height 10
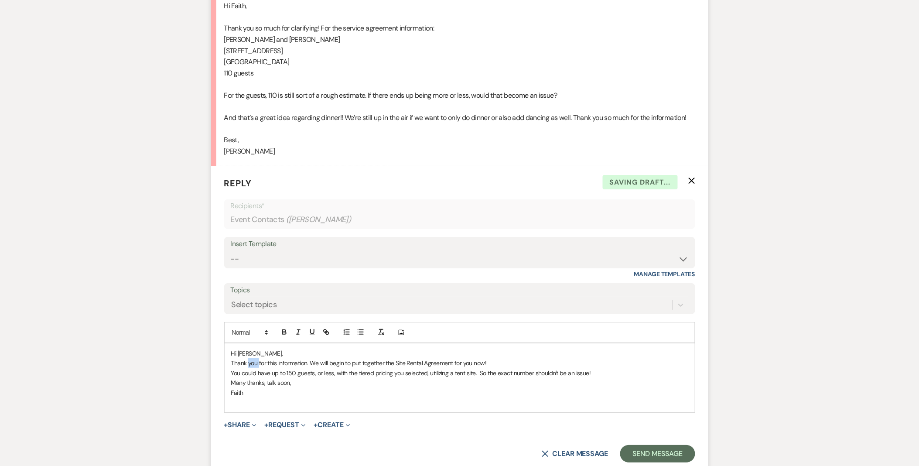
click at [251, 367] on p "Thank you for this information. We will begin to put together the Site Rental A…" at bounding box center [459, 363] width 457 height 10
click at [299, 367] on p "Thanks for this information. We will begin to put together the Site Rental Agre…" at bounding box center [459, 363] width 457 height 10
click at [308, 367] on p "Thanks for this info. We will begin to put together the Site Rental Agreement f…" at bounding box center [459, 363] width 457 height 10
click at [321, 367] on p "Thanks for this info. We will start to put together the Site Rental Agreement f…" at bounding box center [459, 363] width 457 height 10
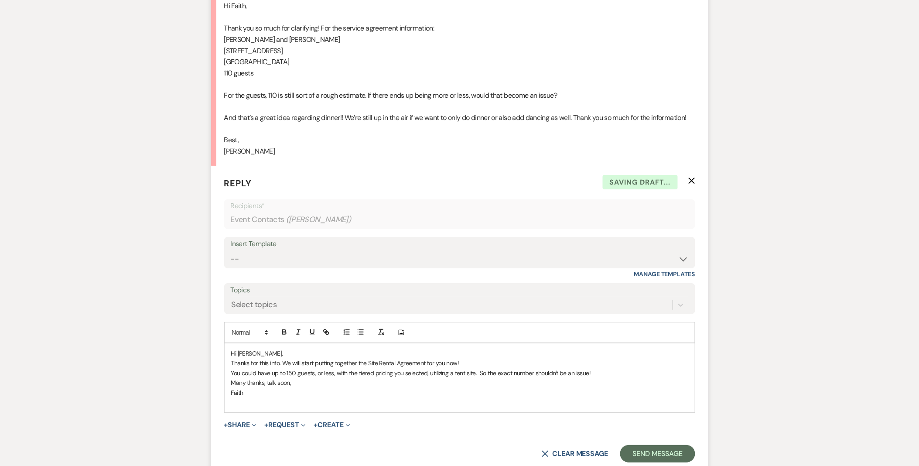
click at [536, 387] on p "Many thanks, talk soon," at bounding box center [459, 383] width 457 height 10
click at [607, 378] on p "You could have up to 150 guests, or less, with the tiered pricing you selected,…" at bounding box center [459, 373] width 457 height 10
click at [546, 378] on p "You could have up to 150 guests, or less, with the tiered pricing you selected,…" at bounding box center [459, 373] width 457 height 10
click at [502, 407] on p at bounding box center [459, 402] width 457 height 10
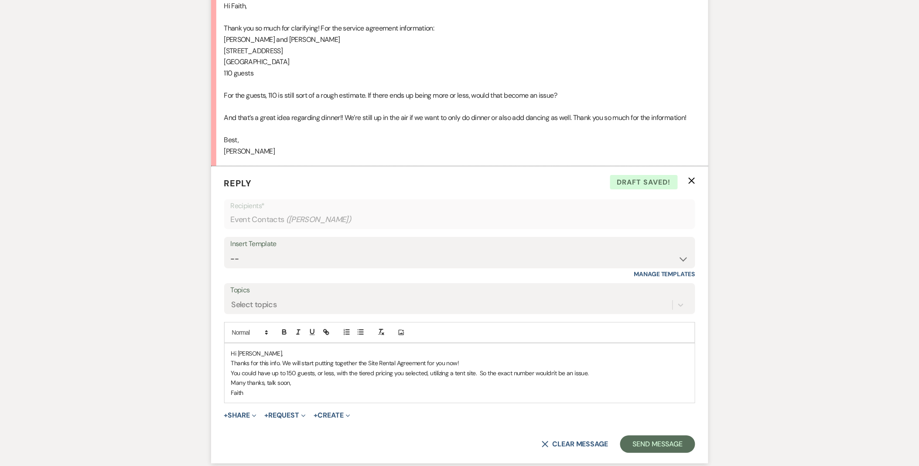
click at [605, 367] on p "Thanks for this info. We will start putting together the Site Rental Agreement …" at bounding box center [459, 363] width 457 height 10
click at [607, 387] on p "Many thanks, talk soon," at bounding box center [459, 383] width 457 height 10
click at [608, 378] on p "You could have up to 150 guests, or less, with the tiered pricing you selected,…" at bounding box center [459, 373] width 457 height 10
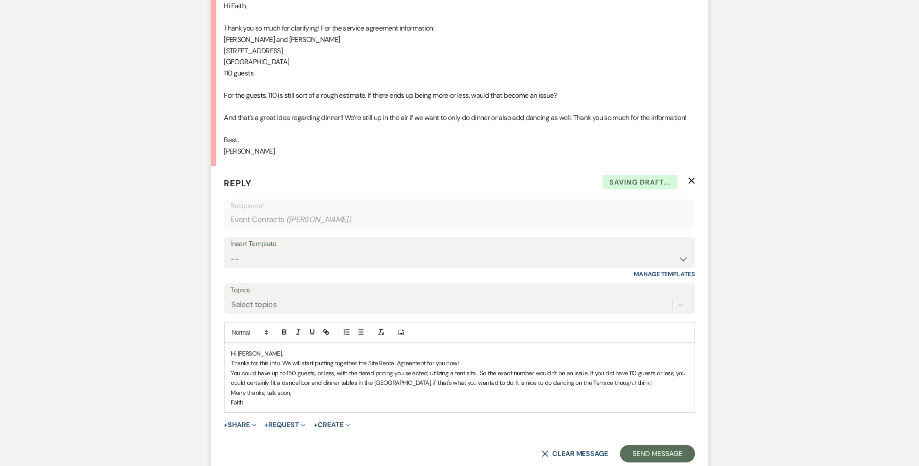
click at [496, 388] on p "You could have up to 150 guests, or less, with the tiered pricing you selected,…" at bounding box center [459, 378] width 457 height 20
click at [638, 397] on p "Many thanks, talk soon," at bounding box center [459, 393] width 457 height 10
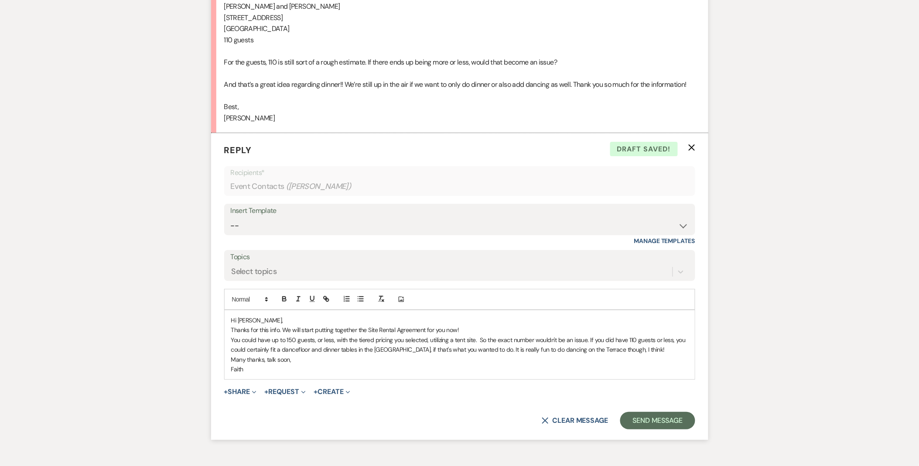
scroll to position [3483, 0]
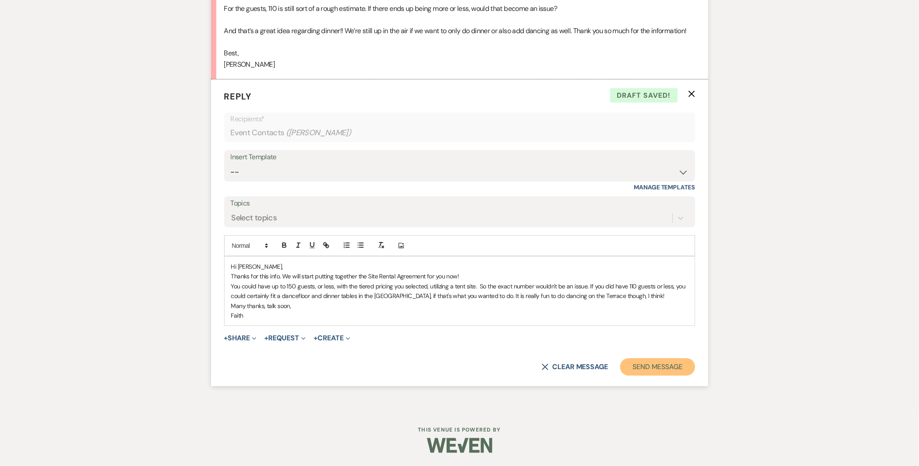
click at [652, 364] on button "Send Message" at bounding box center [657, 366] width 75 height 17
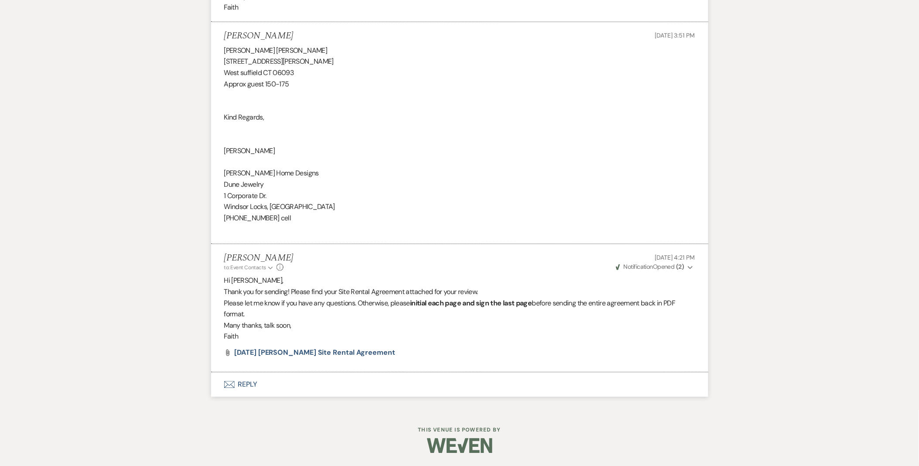
click at [683, 271] on strong "( 2 )" at bounding box center [680, 267] width 8 height 8
click at [244, 388] on button "Envelope Reply" at bounding box center [459, 384] width 497 height 24
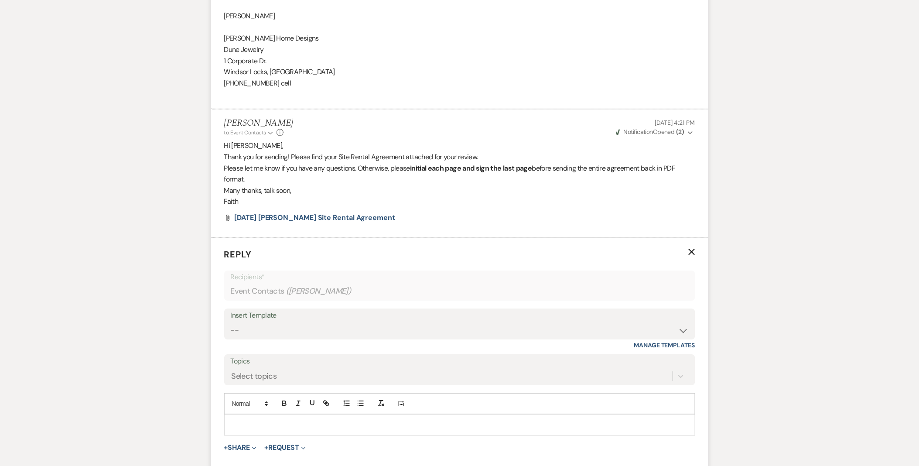
scroll to position [1899, 0]
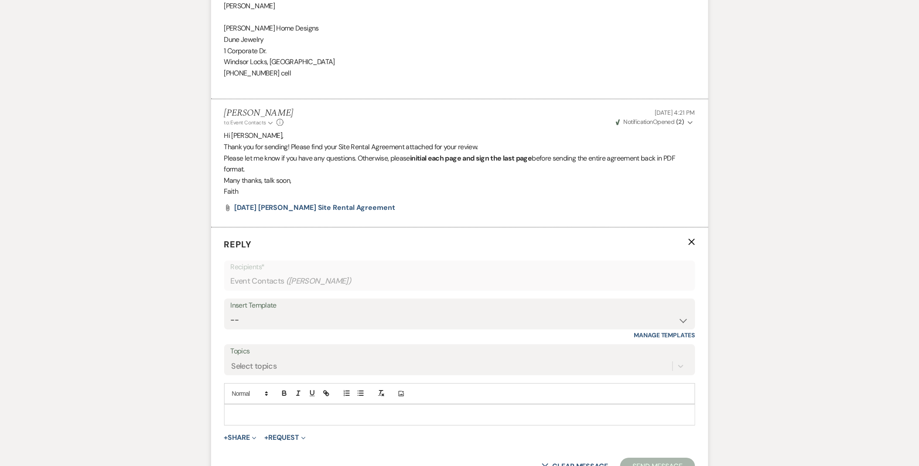
click at [247, 406] on div at bounding box center [460, 414] width 470 height 20
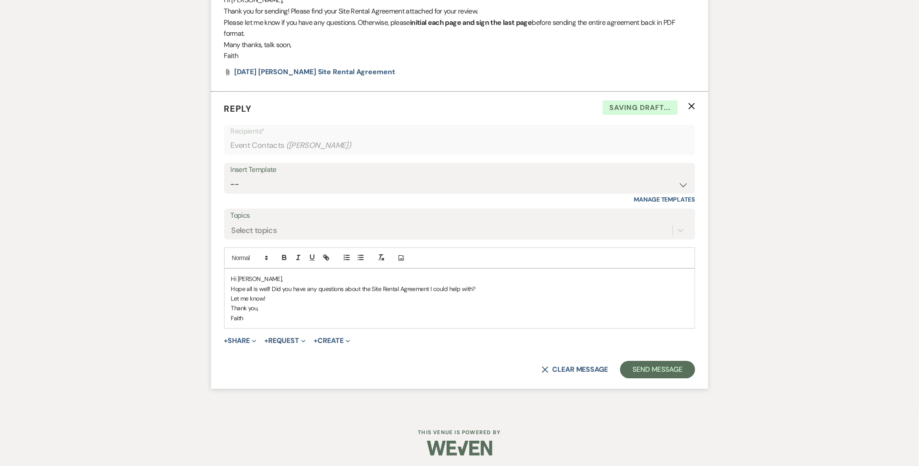
scroll to position [2038, 0]
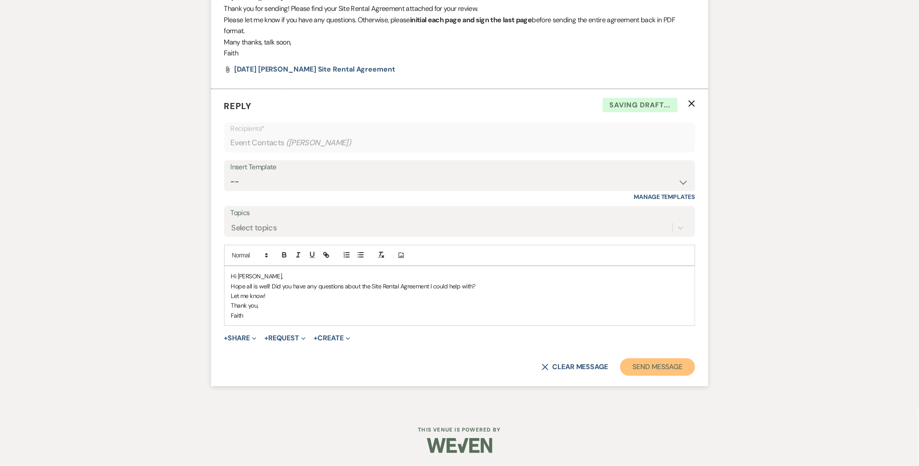
click at [661, 371] on button "Send Message" at bounding box center [657, 366] width 75 height 17
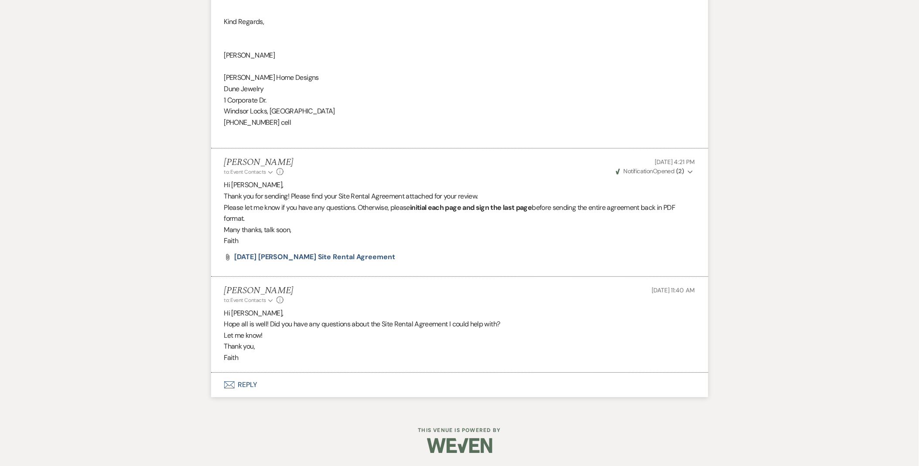
scroll to position [1850, 0]
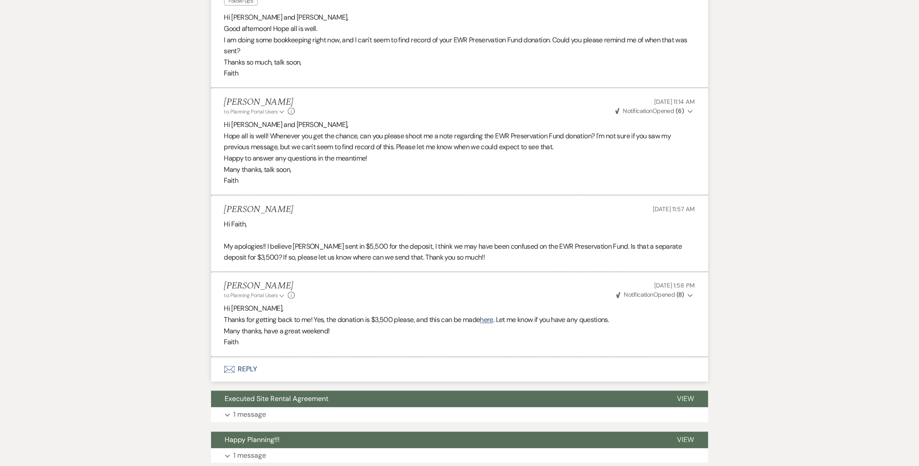
click at [251, 367] on button "Envelope Reply" at bounding box center [459, 369] width 497 height 24
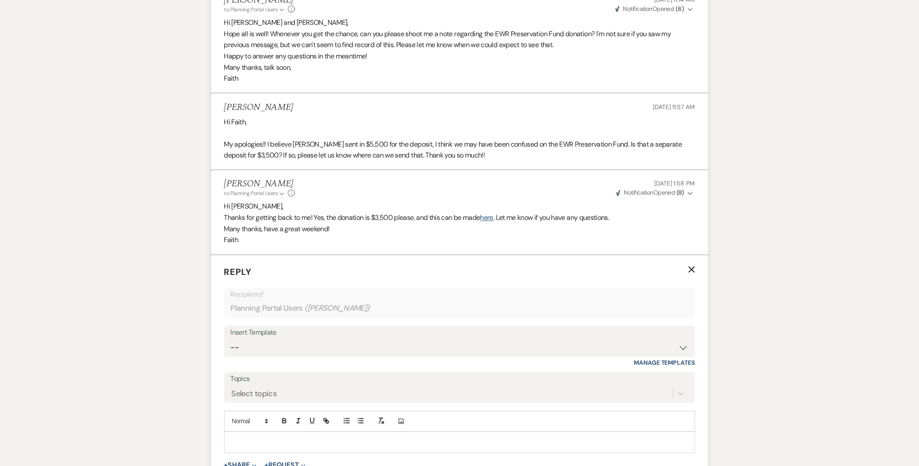
scroll to position [458, 0]
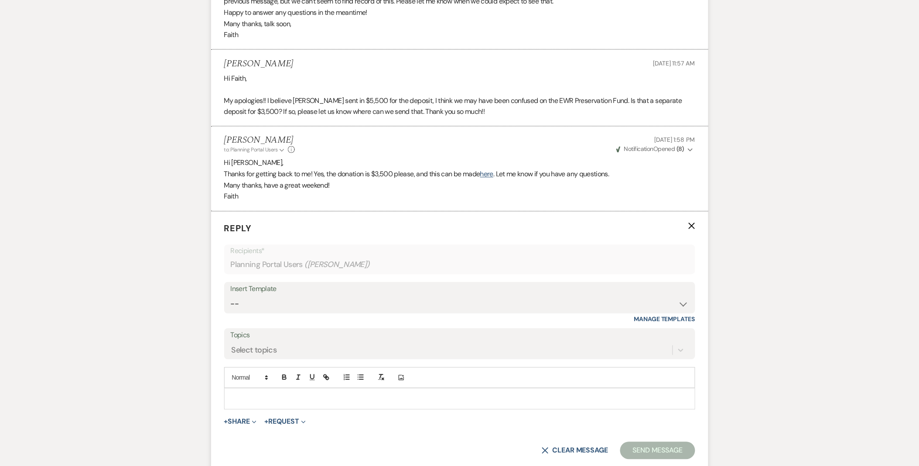
click at [259, 393] on div at bounding box center [460, 398] width 470 height 20
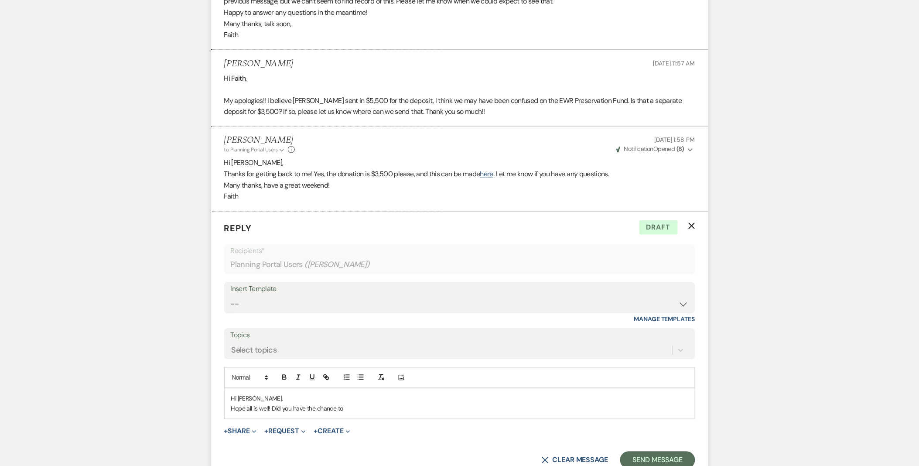
drag, startPoint x: 270, startPoint y: 412, endPoint x: 367, endPoint y: 409, distance: 96.4
click at [364, 409] on p "Hope all is well! Did you have the chance to" at bounding box center [459, 409] width 457 height 10
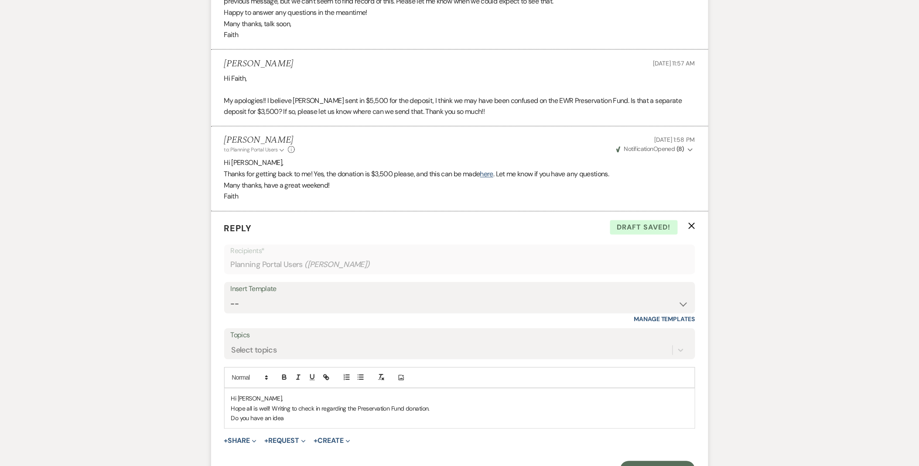
click at [693, 231] on p "Reply X Draft saved!" at bounding box center [459, 228] width 471 height 13
click at [694, 222] on icon "X" at bounding box center [691, 225] width 7 height 7
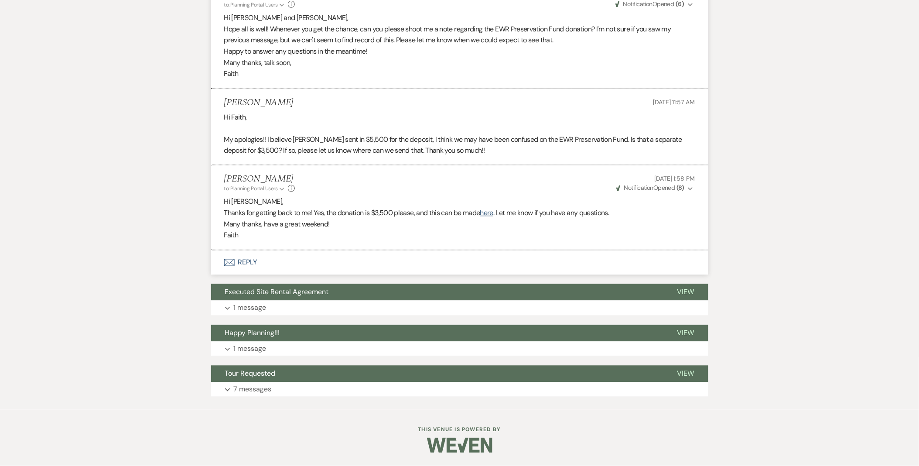
click at [688, 189] on icon "Expand" at bounding box center [689, 189] width 5 height 6
click at [688, 189] on use "button" at bounding box center [689, 188] width 5 height 3
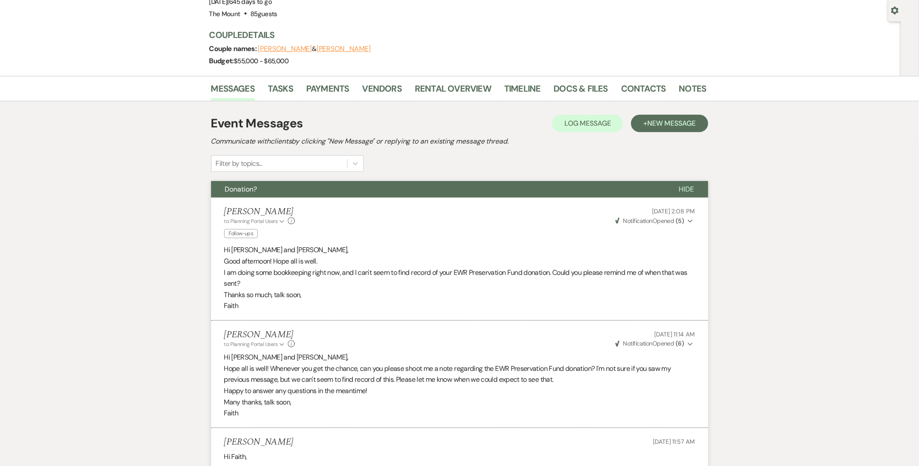
scroll to position [0, 0]
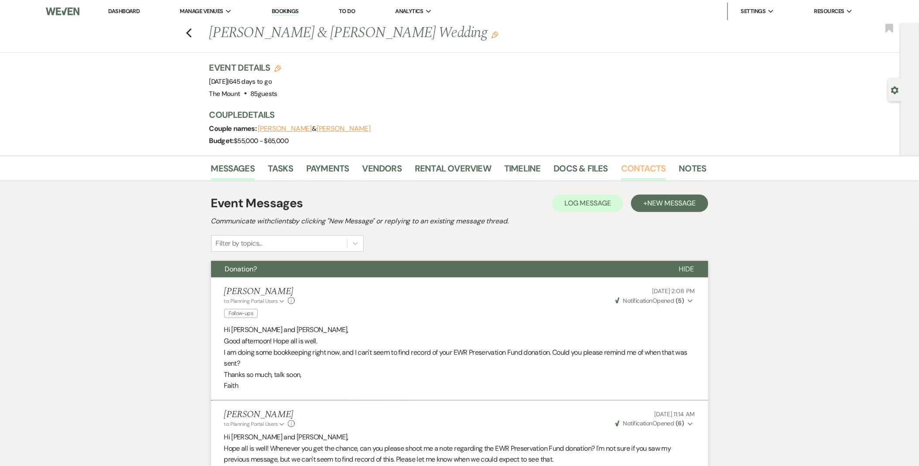
click at [628, 170] on link "Contacts" at bounding box center [643, 170] width 45 height 19
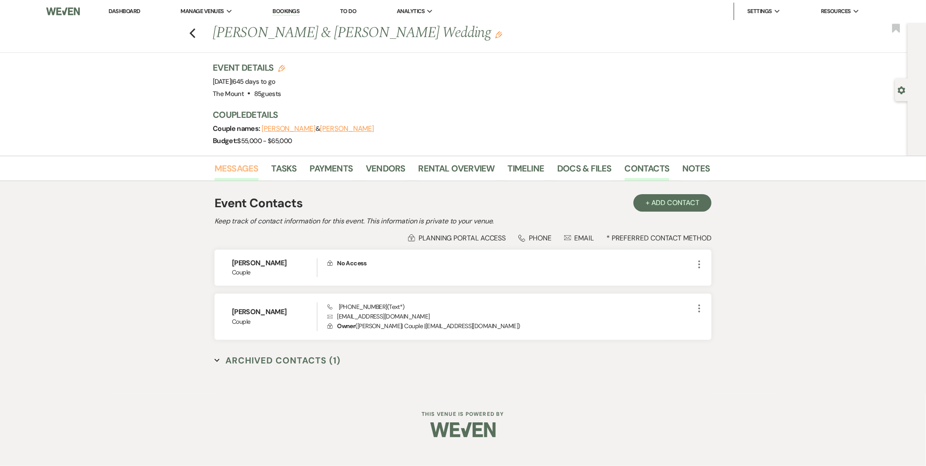
click at [231, 167] on link "Messages" at bounding box center [236, 170] width 44 height 19
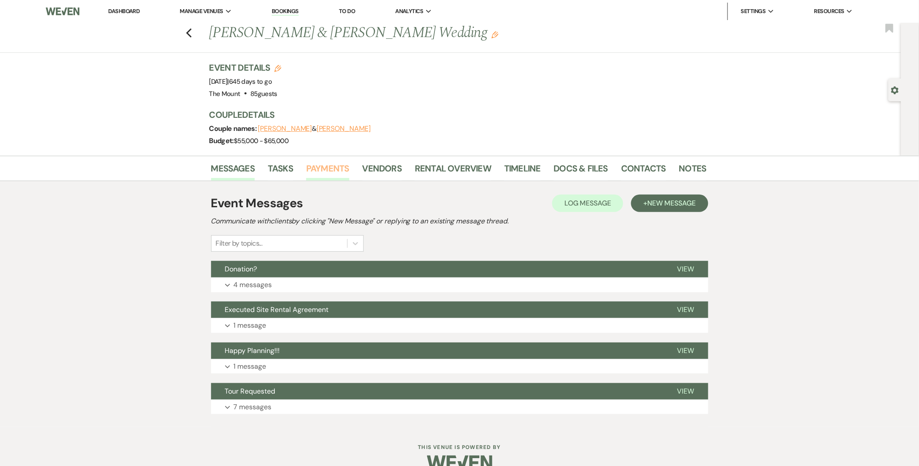
click at [333, 169] on link "Payments" at bounding box center [327, 170] width 43 height 19
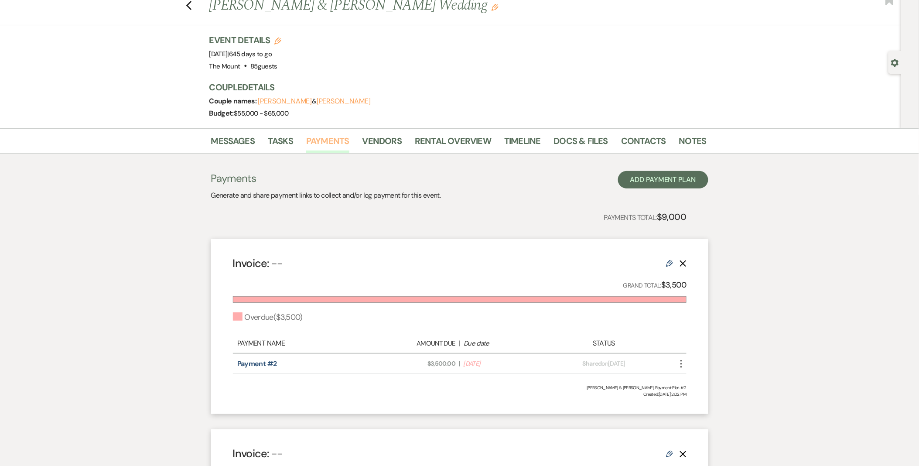
scroll to position [145, 0]
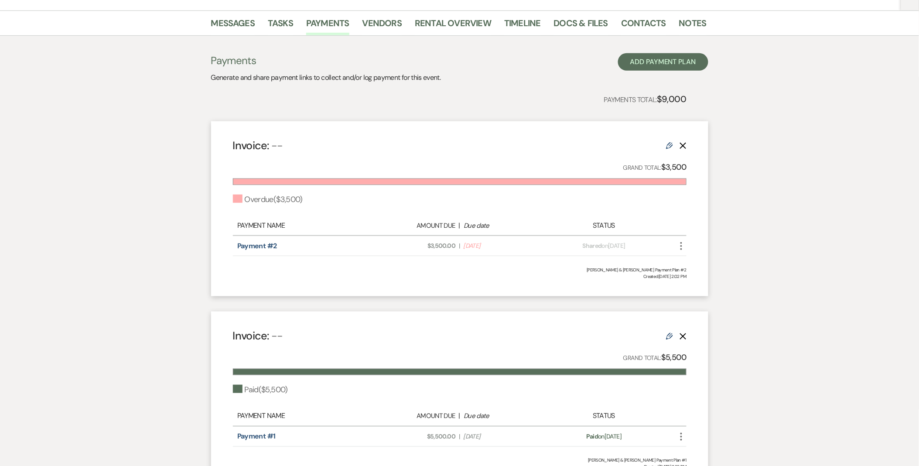
click at [668, 148] on icon "Edit" at bounding box center [669, 145] width 7 height 7
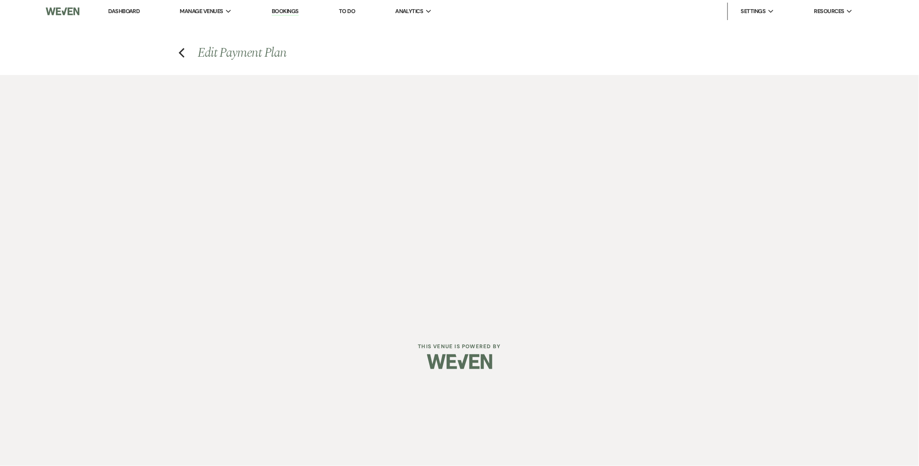
select select "2"
select select "percentage"
select select "true"
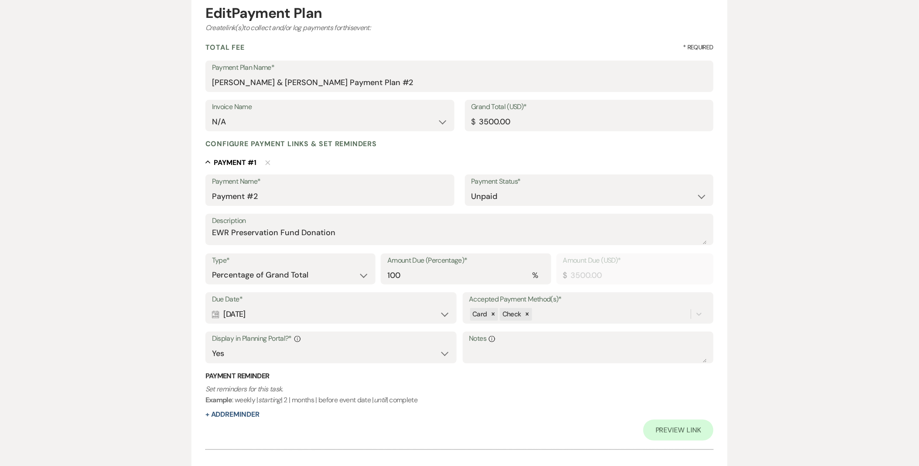
scroll to position [181, 0]
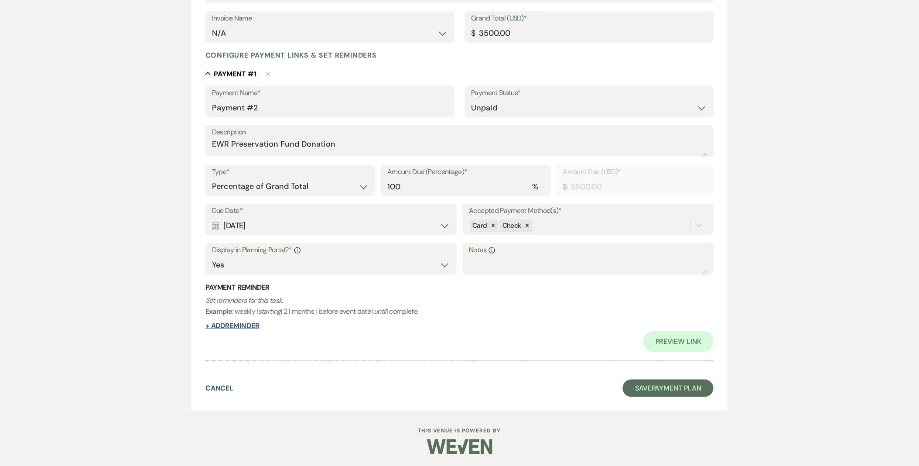
click at [255, 323] on button "+ Add Reminder" at bounding box center [232, 325] width 54 height 7
select select "client"
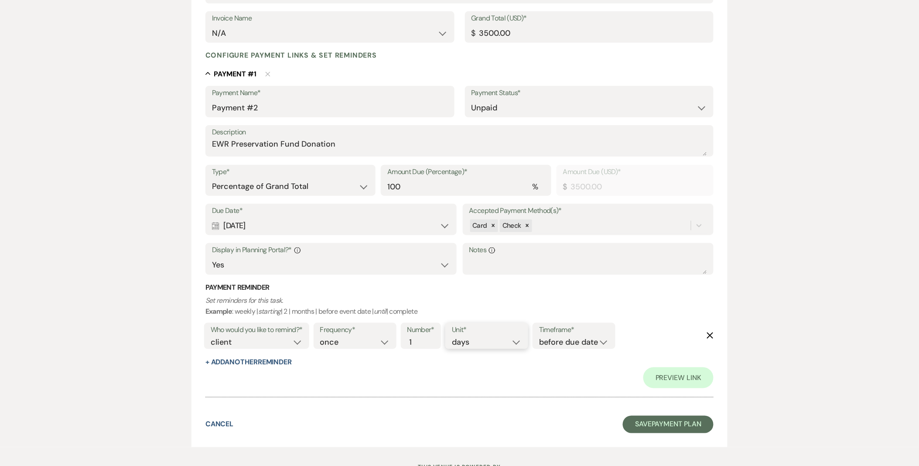
click at [504, 342] on select "days weeks months" at bounding box center [487, 342] width 70 height 12
select select "weeks"
click at [453, 336] on select "days weeks months" at bounding box center [487, 342] width 70 height 12
click at [551, 349] on div "Frequency* once daily weekly monthly Number* 1 Unit* days weeks months Timefram…" at bounding box center [464, 338] width 306 height 36
click at [555, 338] on select "before due date after due date on due date on custom date" at bounding box center [574, 342] width 70 height 12
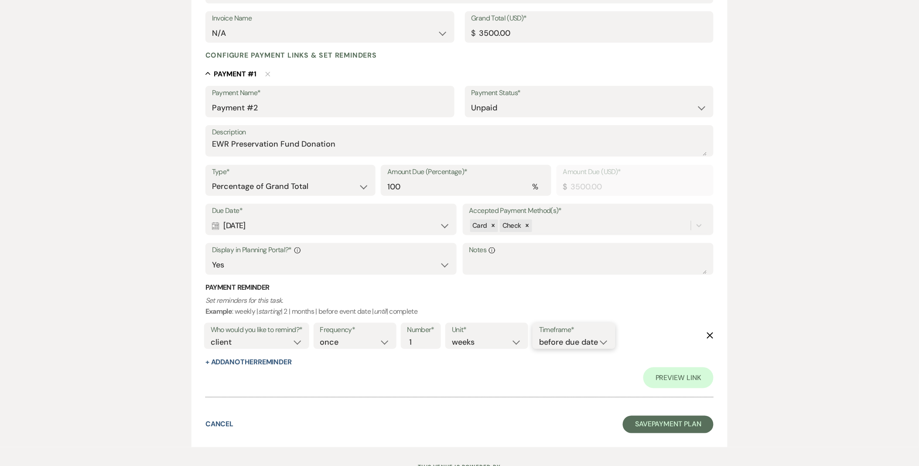
select select "afterDueDate"
click at [541, 336] on select "before due date after due date on due date on custom date" at bounding box center [574, 342] width 70 height 12
click at [567, 370] on div "Preview Link" at bounding box center [459, 377] width 508 height 21
click at [656, 377] on link "Preview Link" at bounding box center [678, 377] width 70 height 21
click at [698, 417] on button "Save Payment Plan" at bounding box center [668, 423] width 91 height 17
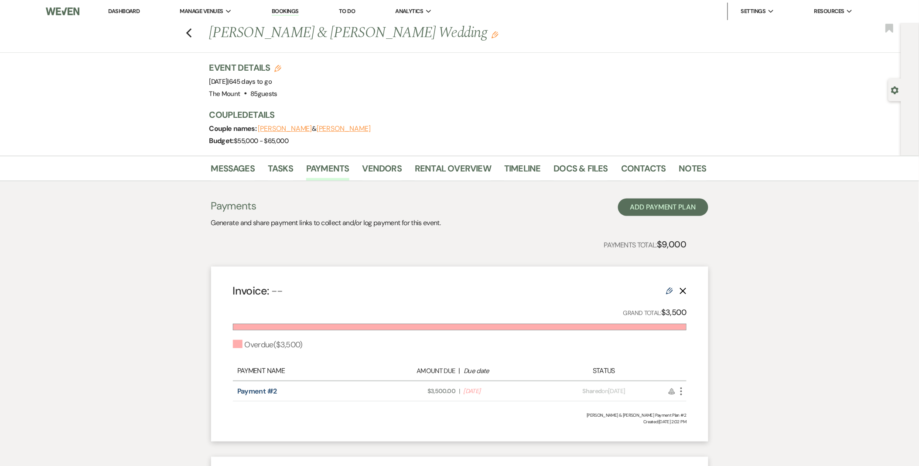
click at [669, 294] on icon "Edit" at bounding box center [669, 290] width 7 height 7
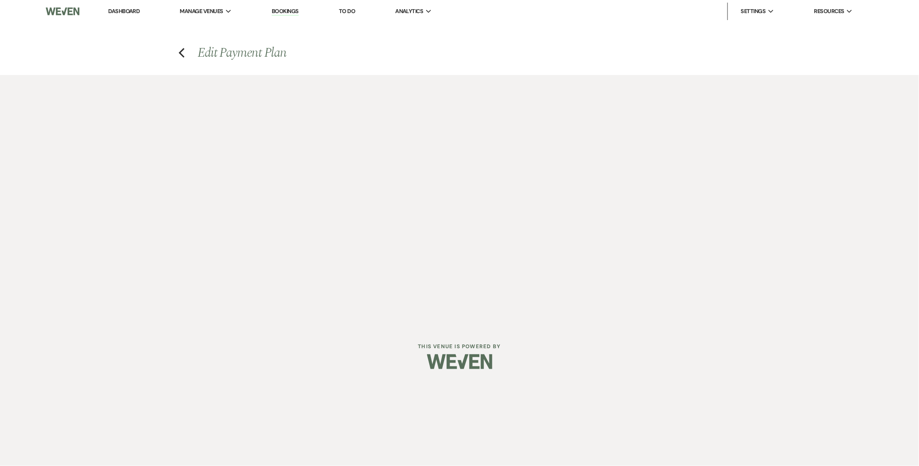
select select "2"
select select "percentage"
select select "true"
select select "client"
select select "weeks"
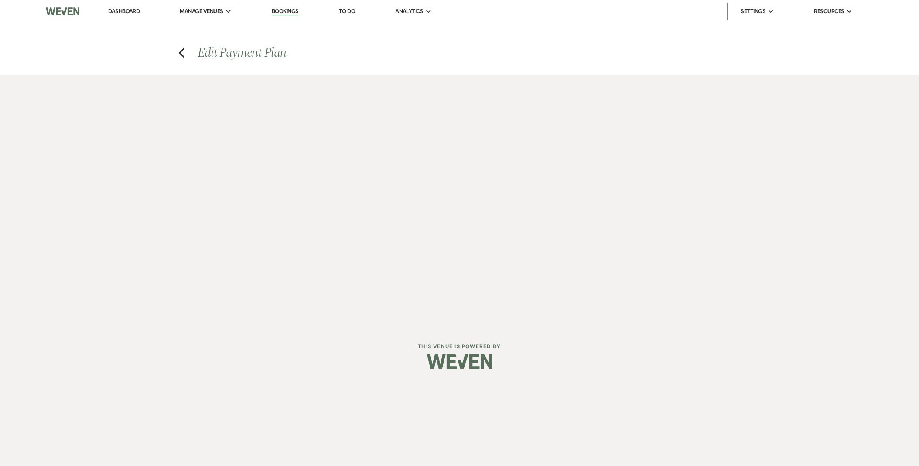
select select "afterDueDate"
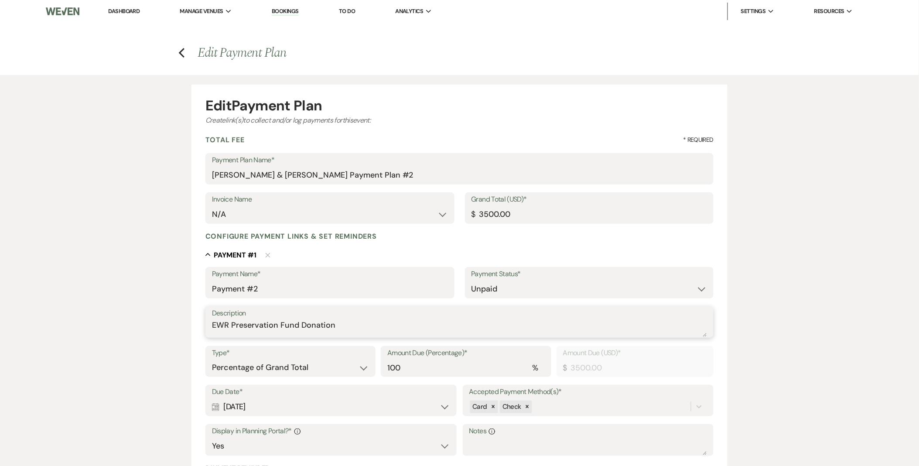
drag, startPoint x: 355, startPoint y: 326, endPoint x: 185, endPoint y: 328, distance: 169.6
click at [185, 328] on div "Edit Payment Plan Create link(s) to collect and/or log payments for this event:…" at bounding box center [460, 351] width 628 height 553
drag, startPoint x: 284, startPoint y: 290, endPoint x: 191, endPoint y: 291, distance: 93.7
click at [194, 289] on form "Edit Payment Plan Create link(s) to collect and/or log payments for this event:…" at bounding box center [459, 356] width 536 height 543
paste input "EWR Preservation Fund Donation"
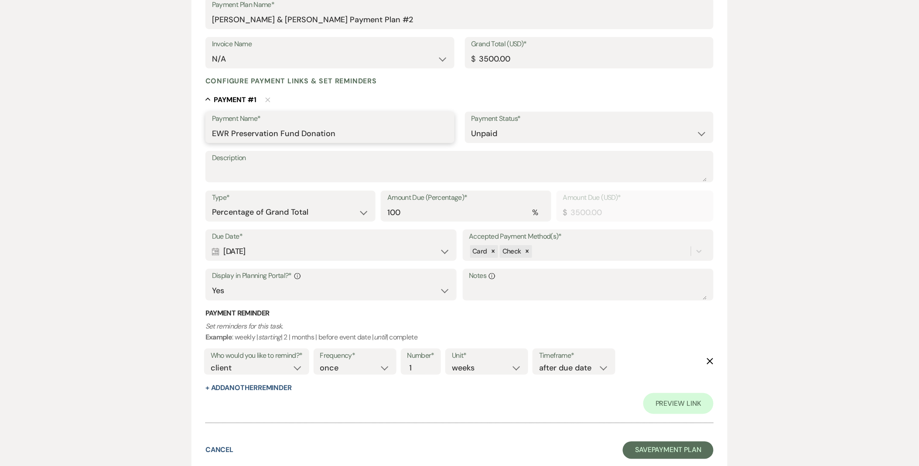
scroll to position [217, 0]
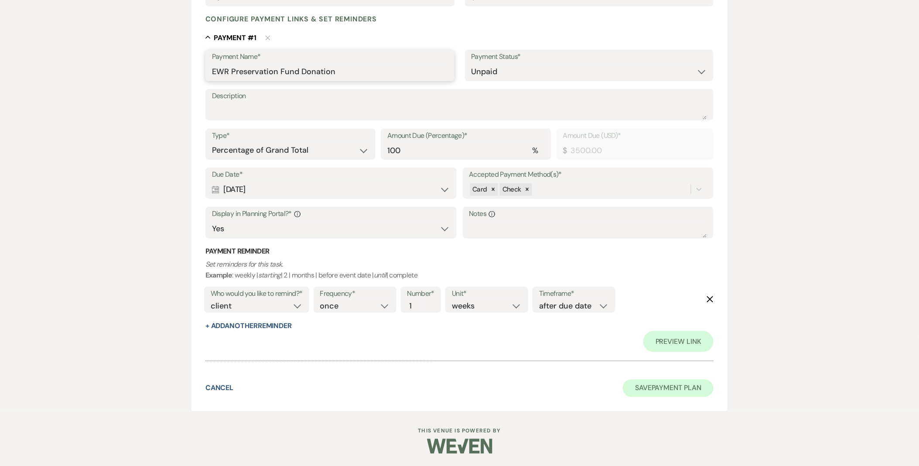
type input "EWR Preservation Fund Donation"
click at [647, 382] on button "Save Payment Plan" at bounding box center [668, 387] width 91 height 17
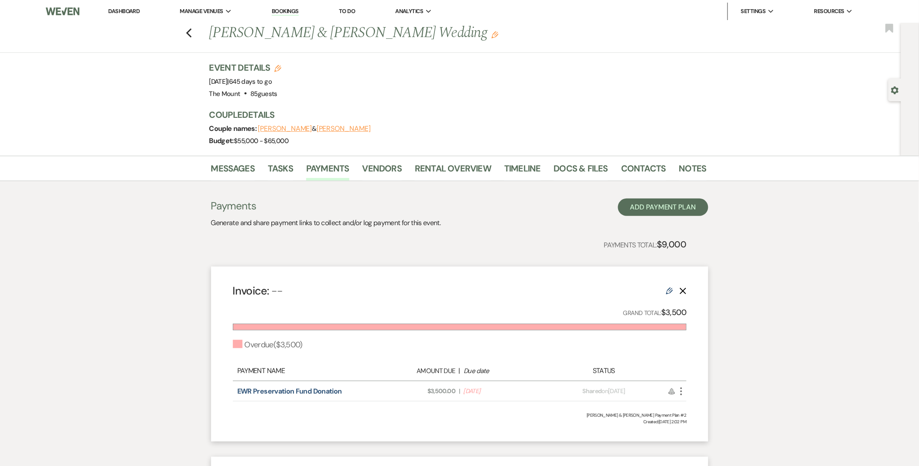
click at [122, 10] on link "Dashboard" at bounding box center [123, 10] width 31 height 7
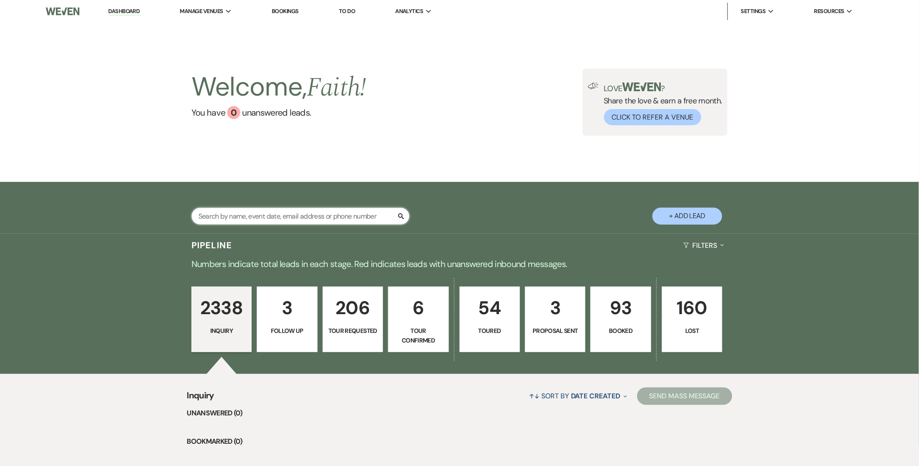
click at [224, 218] on input "text" at bounding box center [300, 216] width 218 height 17
type input "sam hooker"
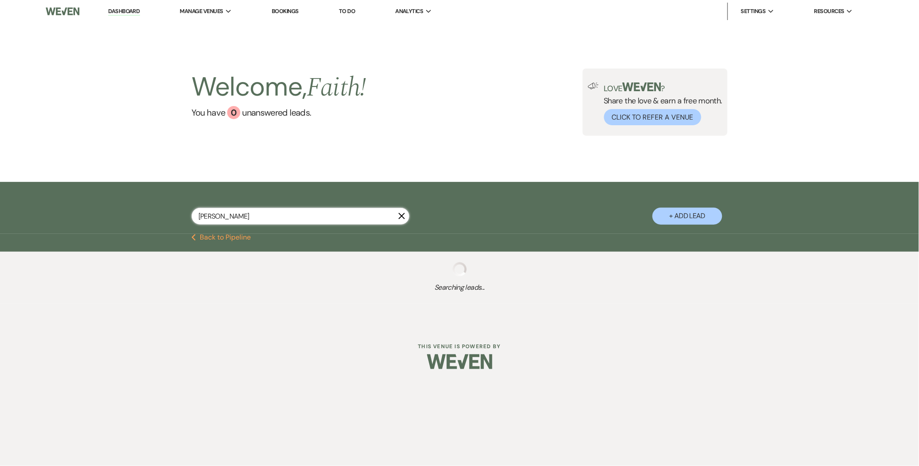
select select "2"
select select "9"
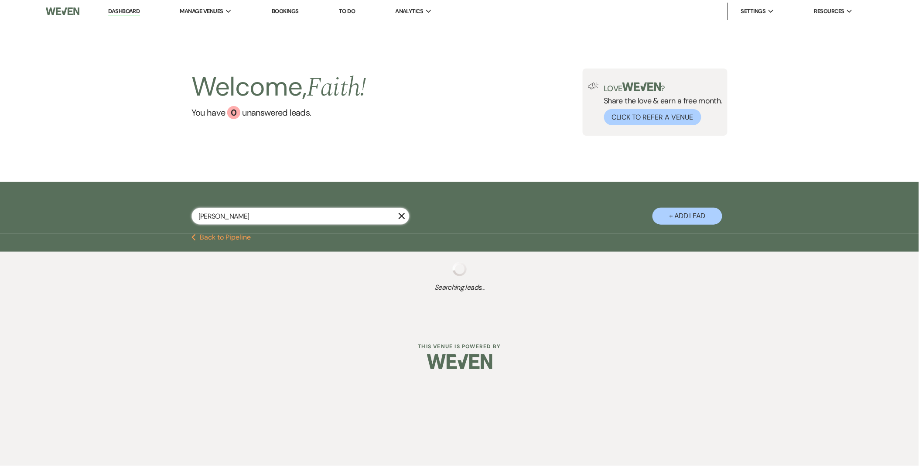
select select "2"
select select "8"
select select "6"
select select "8"
select select "5"
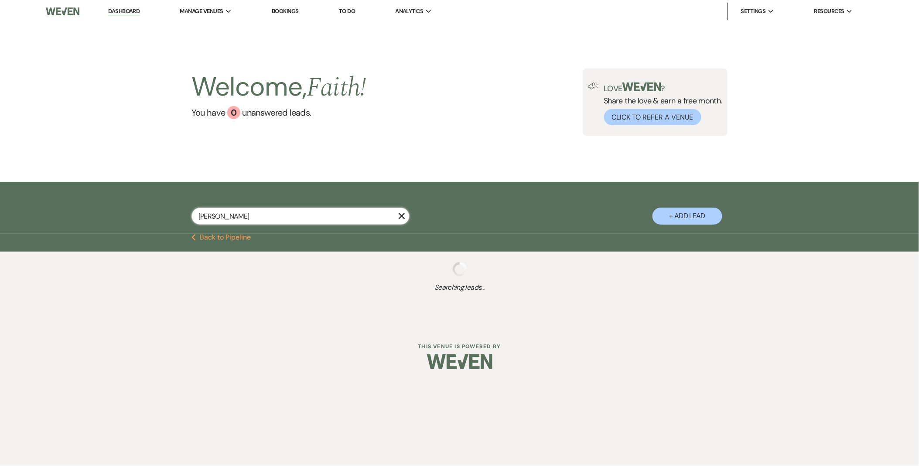
select select "8"
select select "4"
select select "2"
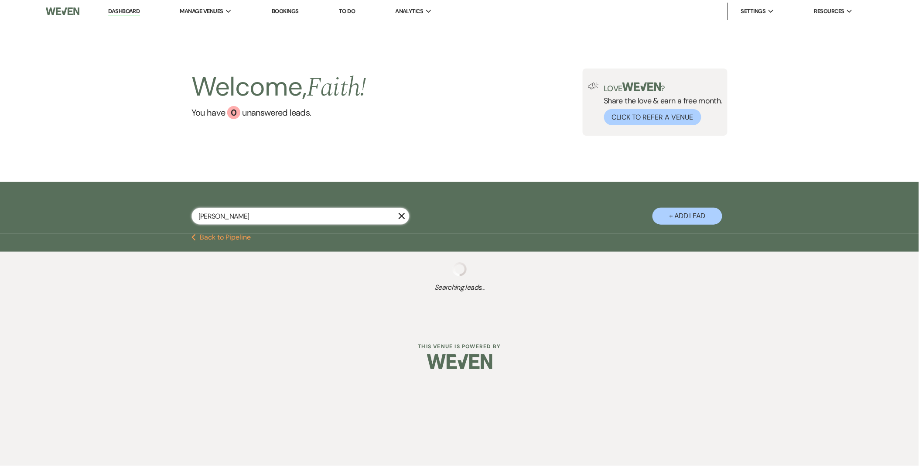
select select "2"
select select "8"
select select "5"
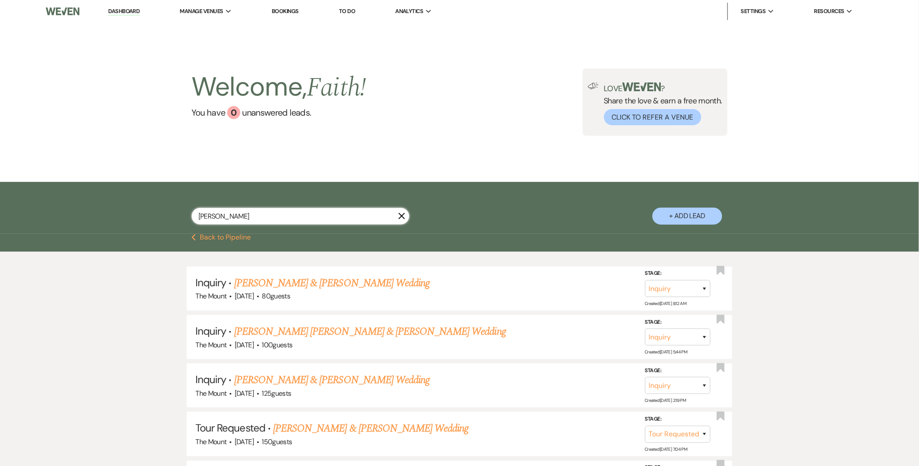
drag, startPoint x: 263, startPoint y: 211, endPoint x: -2, endPoint y: 184, distance: 266.5
type input "ella"
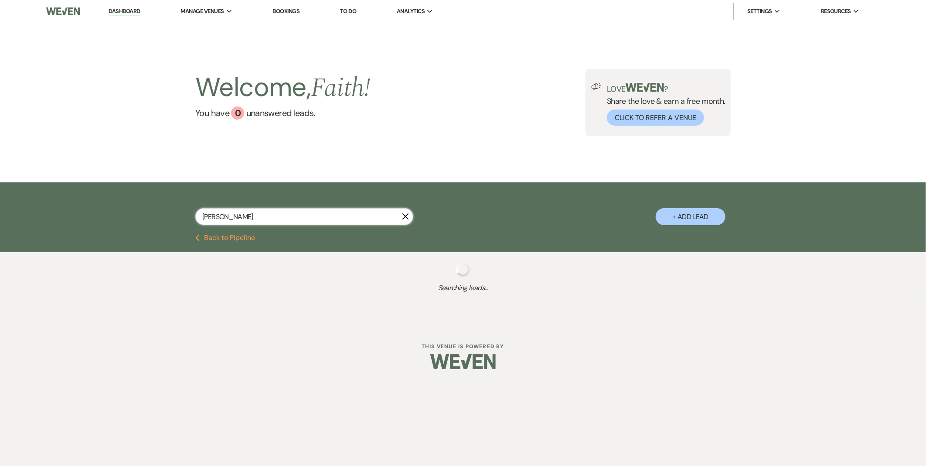
select select "9"
select select "2"
select select "8"
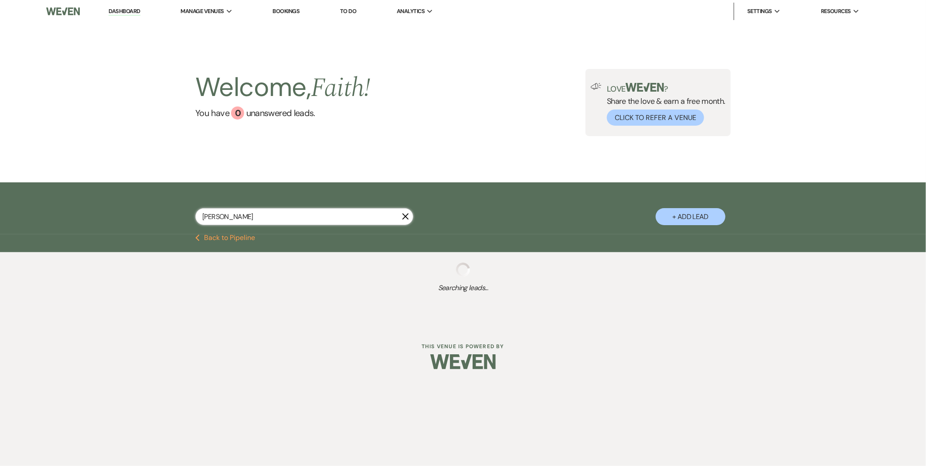
select select "2"
select select "8"
select select "5"
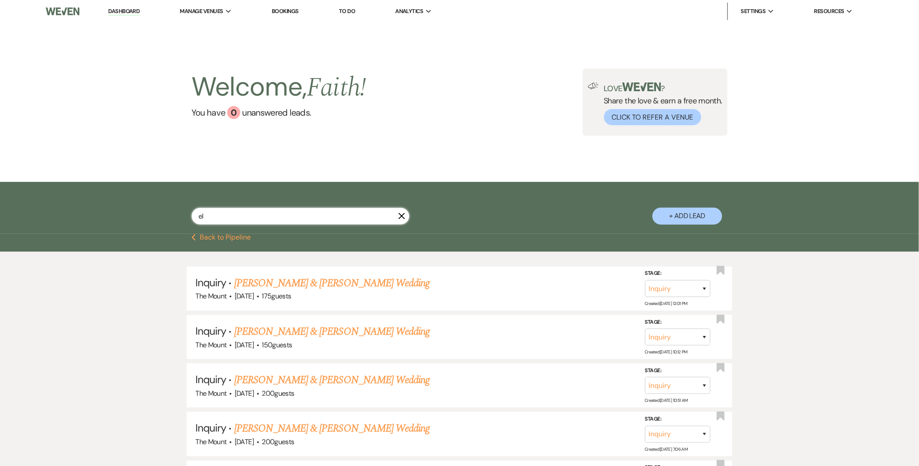
type input "e"
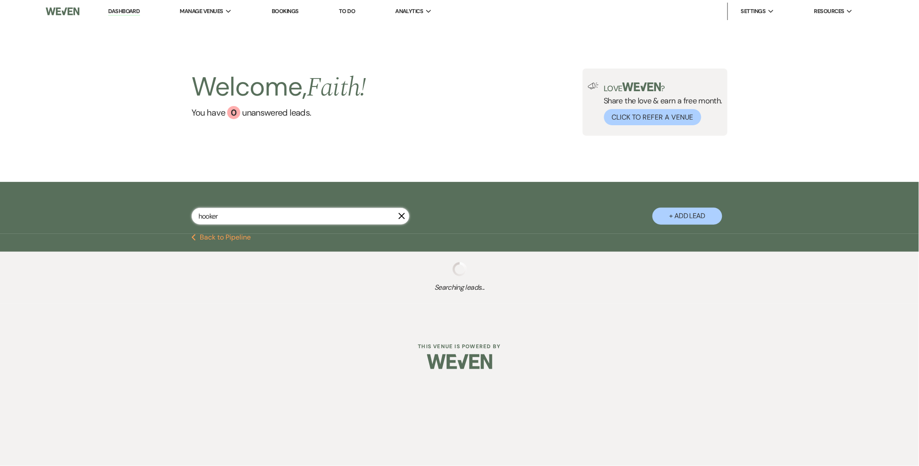
type input "hooker"
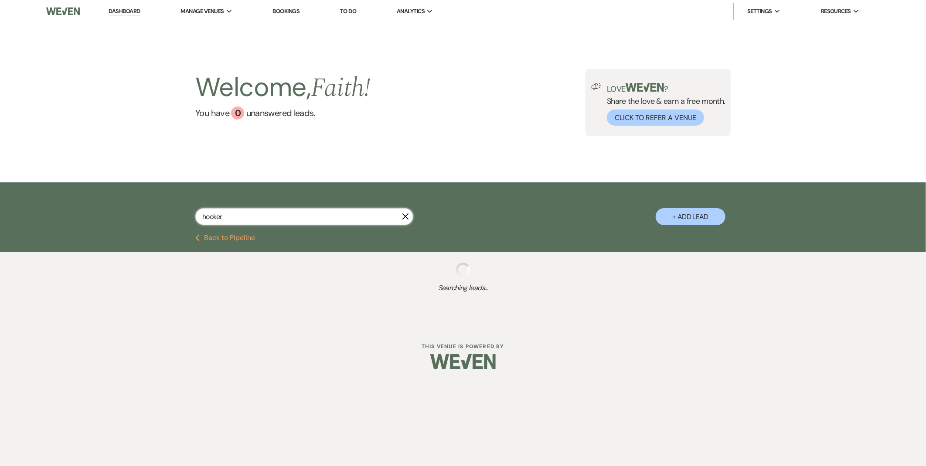
select select "9"
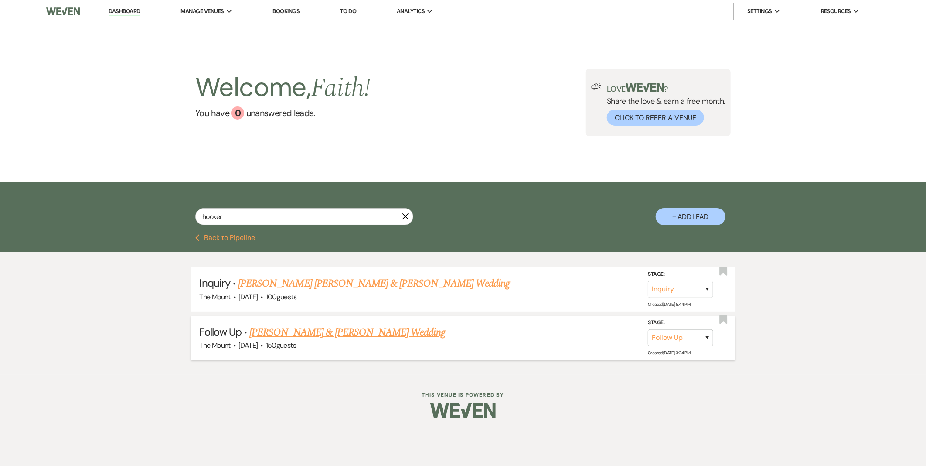
click at [349, 332] on link "Sam Hooker & Ella Richman's Wedding" at bounding box center [346, 332] width 195 height 16
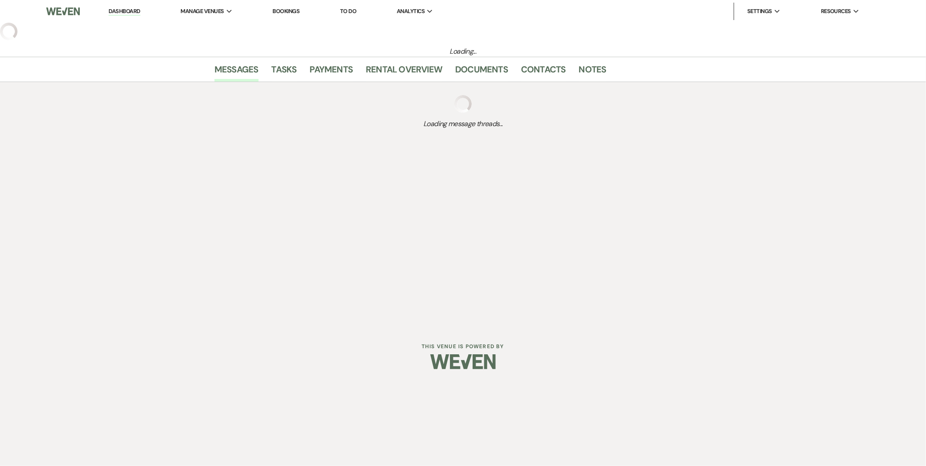
select select "9"
select select "5"
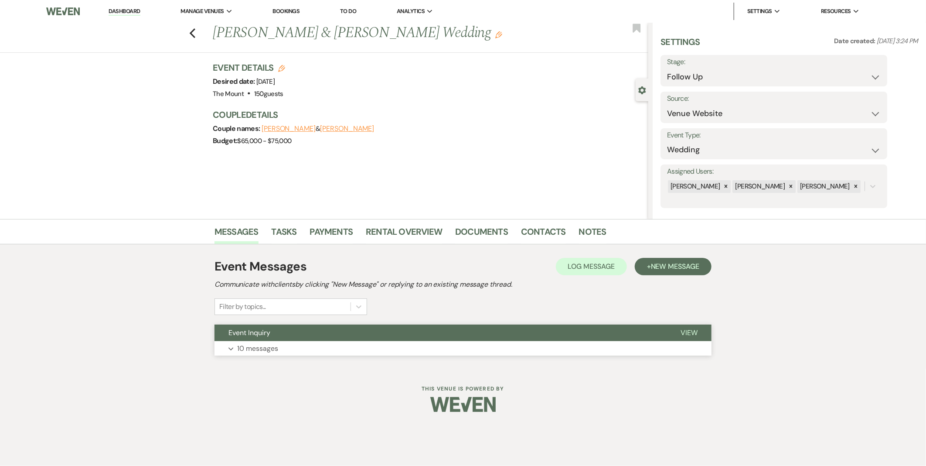
click at [280, 354] on button "Expand 10 messages" at bounding box center [462, 348] width 497 height 15
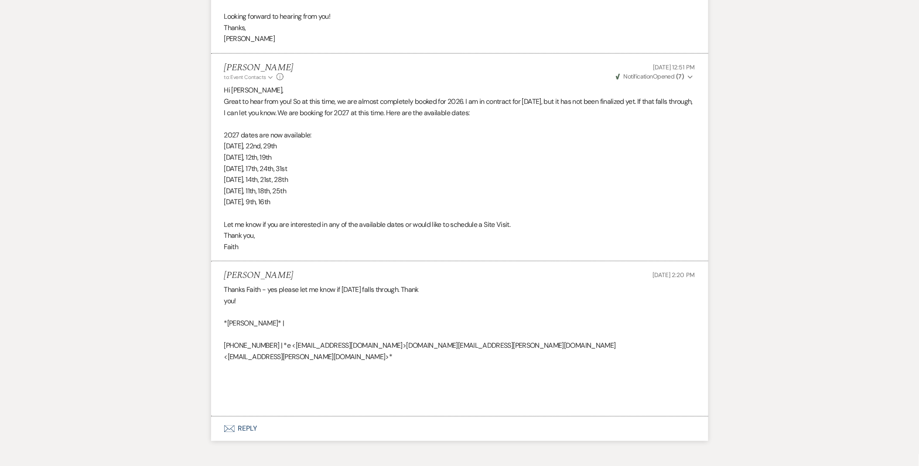
scroll to position [1537, 0]
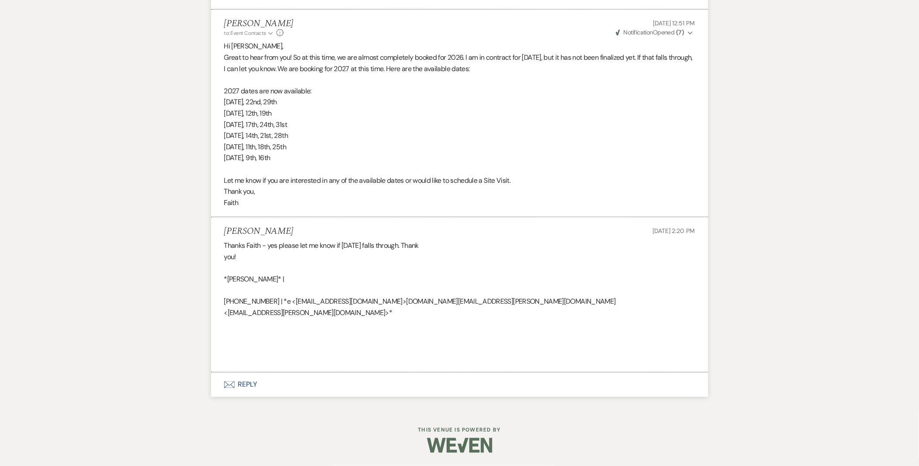
click at [246, 386] on button "Envelope Reply" at bounding box center [459, 384] width 497 height 24
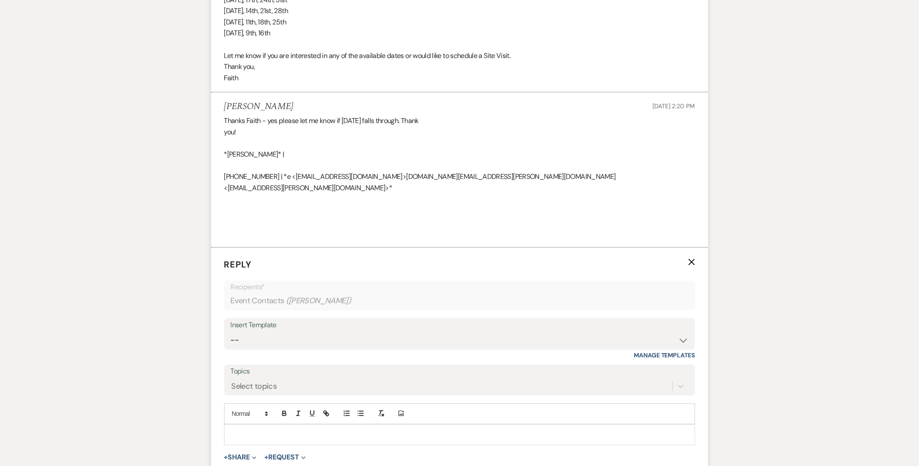
scroll to position [1682, 0]
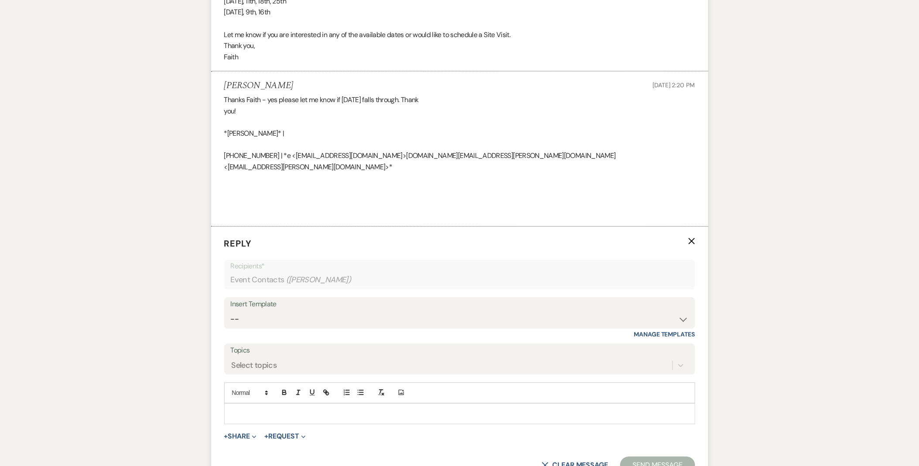
click at [308, 415] on p at bounding box center [459, 414] width 457 height 10
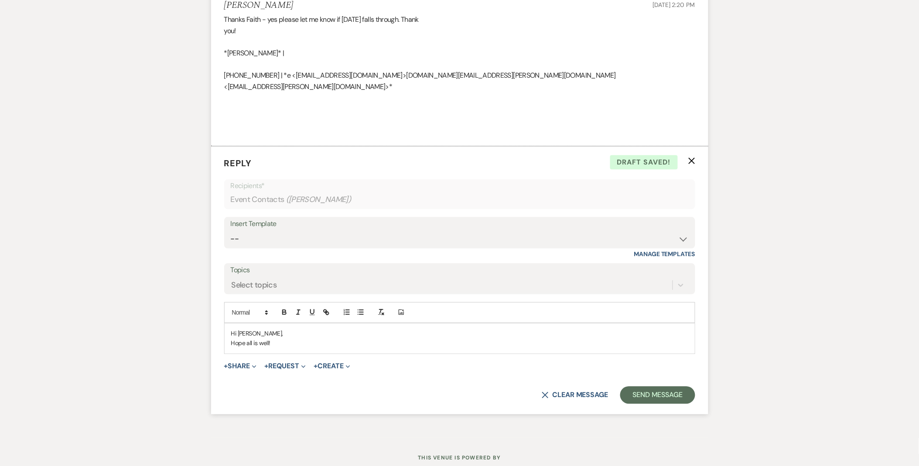
scroll to position [1790, 0]
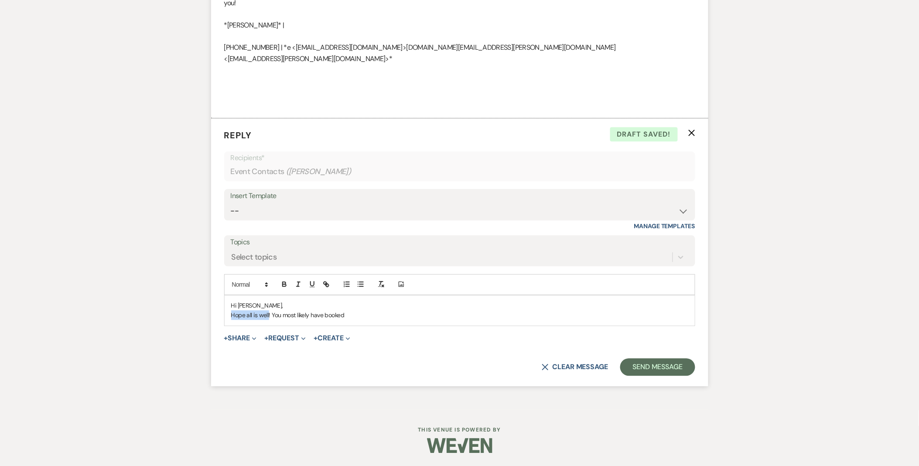
drag, startPoint x: 268, startPoint y: 316, endPoint x: 221, endPoint y: 328, distance: 47.9
click at [221, 328] on form "Reply X Draft saved! Recipients* Event Contacts ( Ella Richman ) Insert Templat…" at bounding box center [459, 252] width 497 height 268
click at [352, 316] on p "Hope all is well! You most likely have booked" at bounding box center [459, 315] width 457 height 10
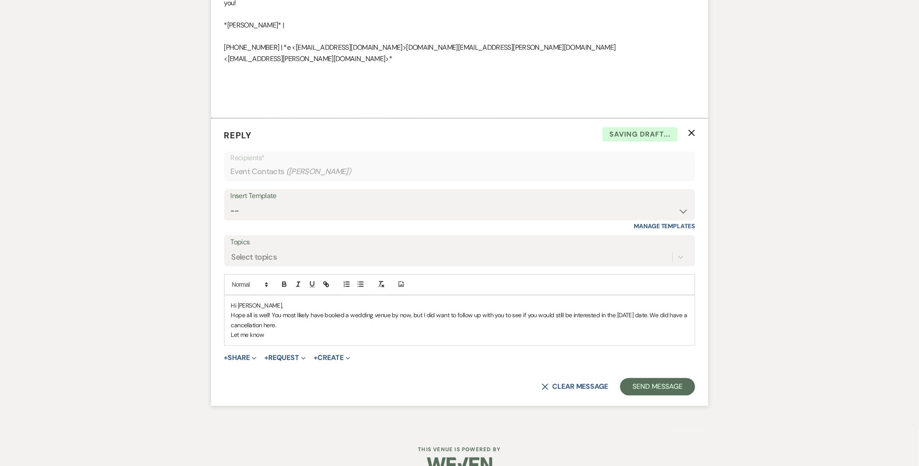
click at [346, 320] on p "Hope all is well! You most likely have booked a wedding venue by now, but I did…" at bounding box center [459, 320] width 457 height 20
click at [338, 325] on p "Hope all is well! You most likely have booked a wedding venue by now, but I did…" at bounding box center [459, 320] width 457 height 20
click at [302, 328] on p "Hope all is well! You most likely have booked a wedding venue by now, but I did…" at bounding box center [459, 320] width 457 height 20
click at [289, 336] on p "Let me know" at bounding box center [459, 335] width 457 height 10
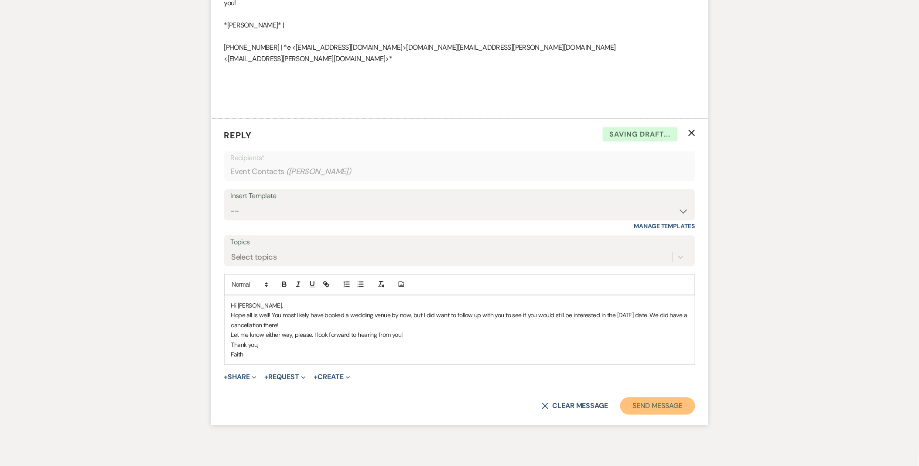
click at [663, 402] on button "Send Message" at bounding box center [657, 405] width 75 height 17
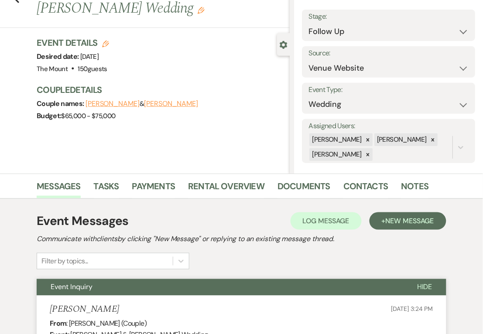
scroll to position [0, 0]
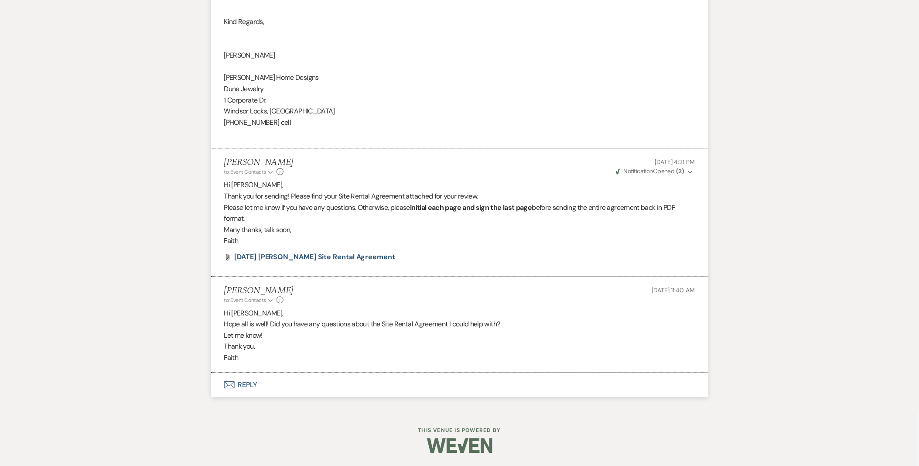
click at [666, 301] on span "Weven Check Notification Delivered" at bounding box center [653, 299] width 62 height 8
